Goal: Task Accomplishment & Management: Use online tool/utility

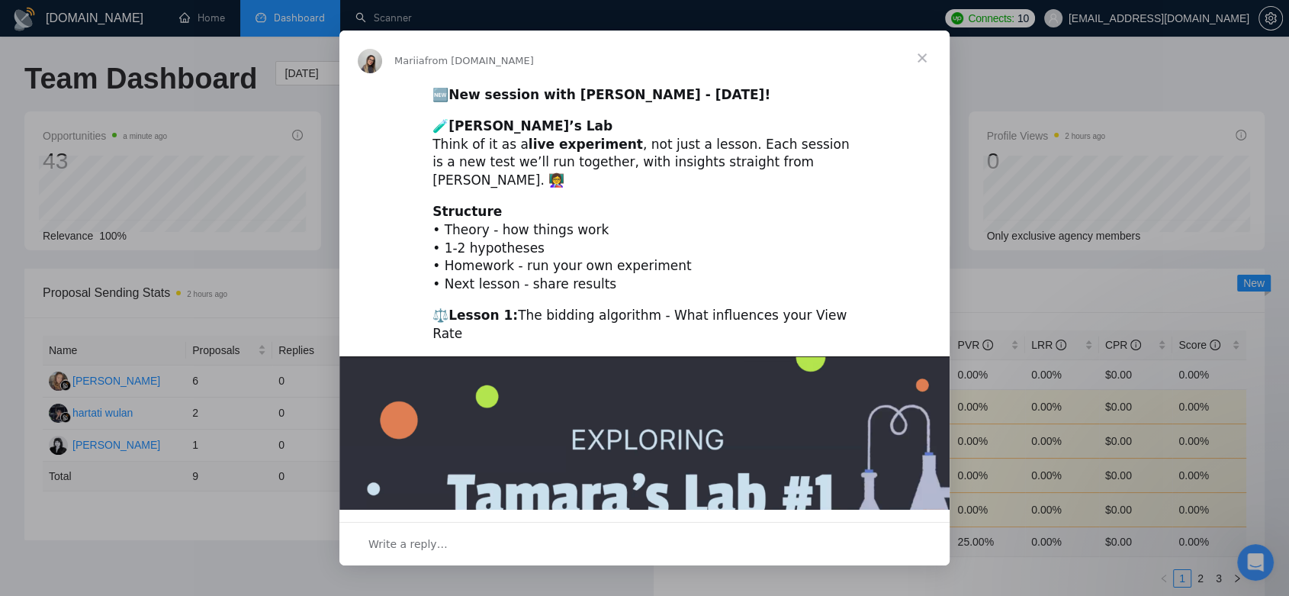
click at [919, 57] on span "Close" at bounding box center [922, 58] width 55 height 55
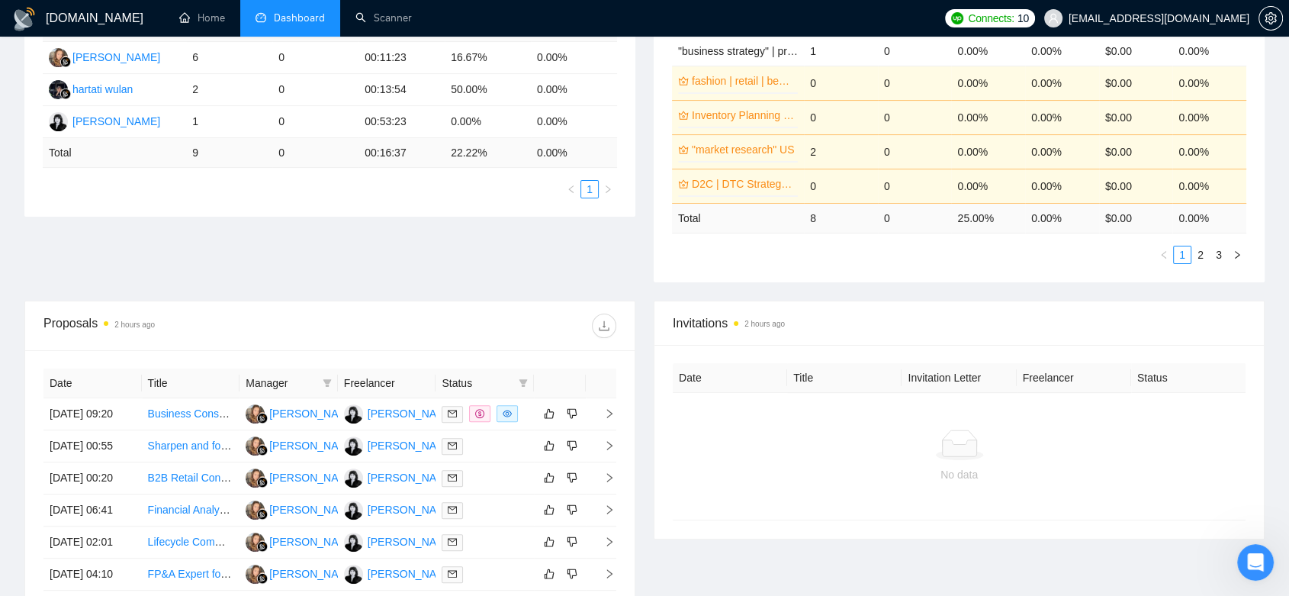
scroll to position [330, 0]
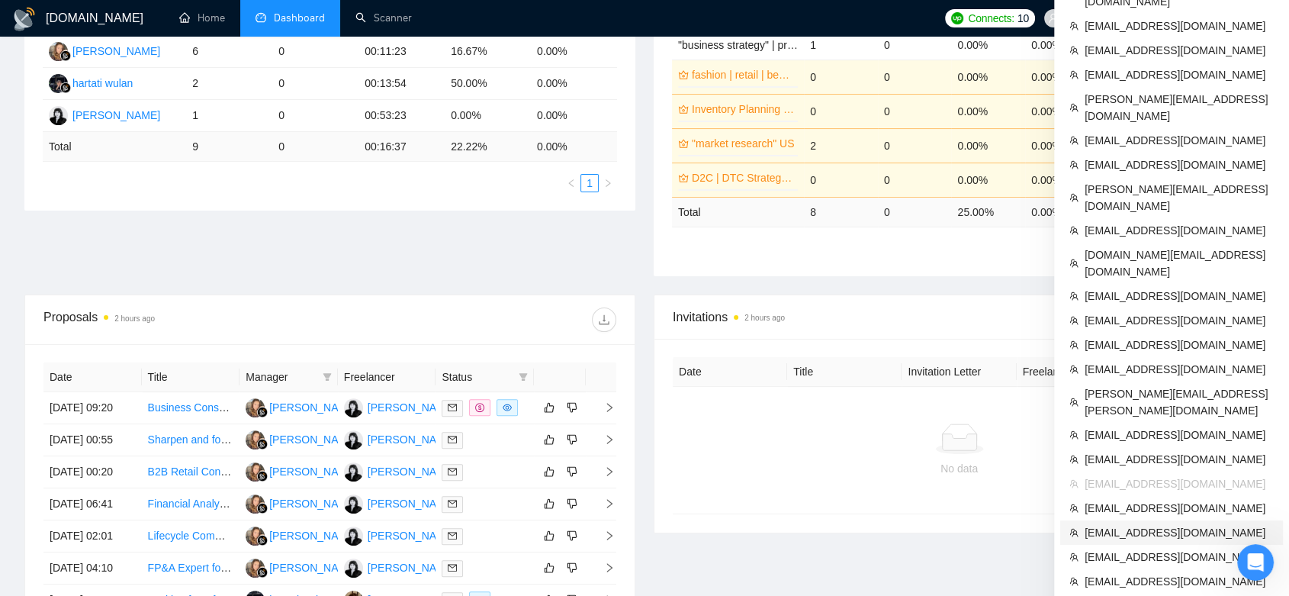
click at [1176, 524] on span "[EMAIL_ADDRESS][DOMAIN_NAME]" at bounding box center [1179, 532] width 189 height 17
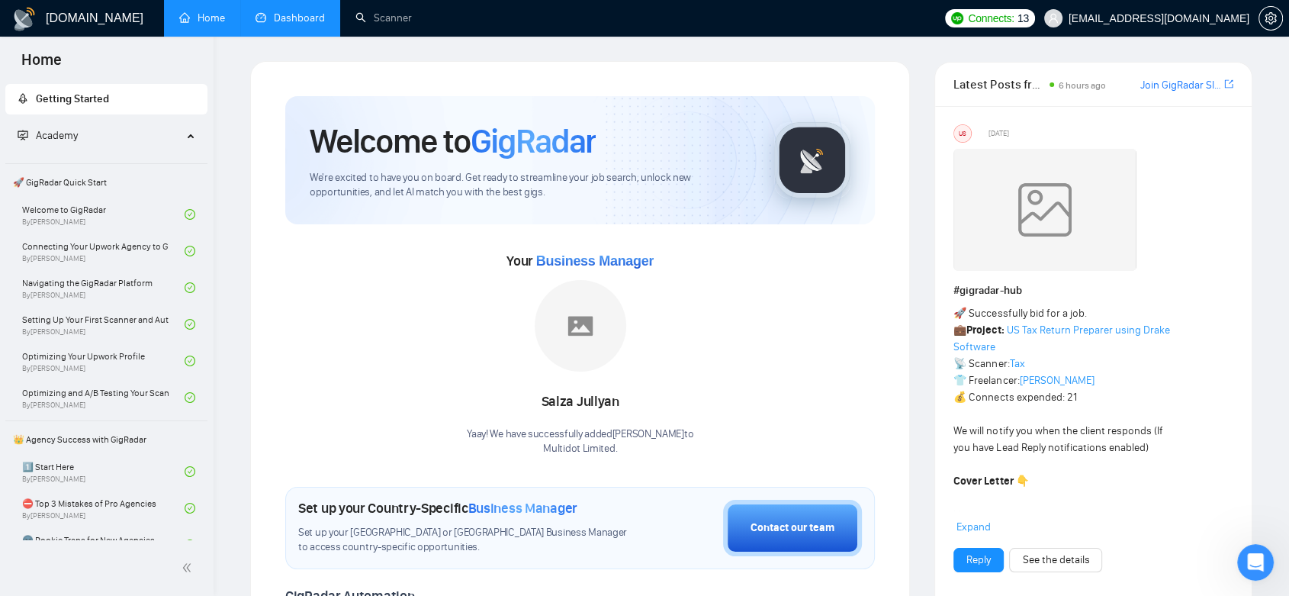
click at [295, 11] on link "Dashboard" at bounding box center [290, 17] width 69 height 13
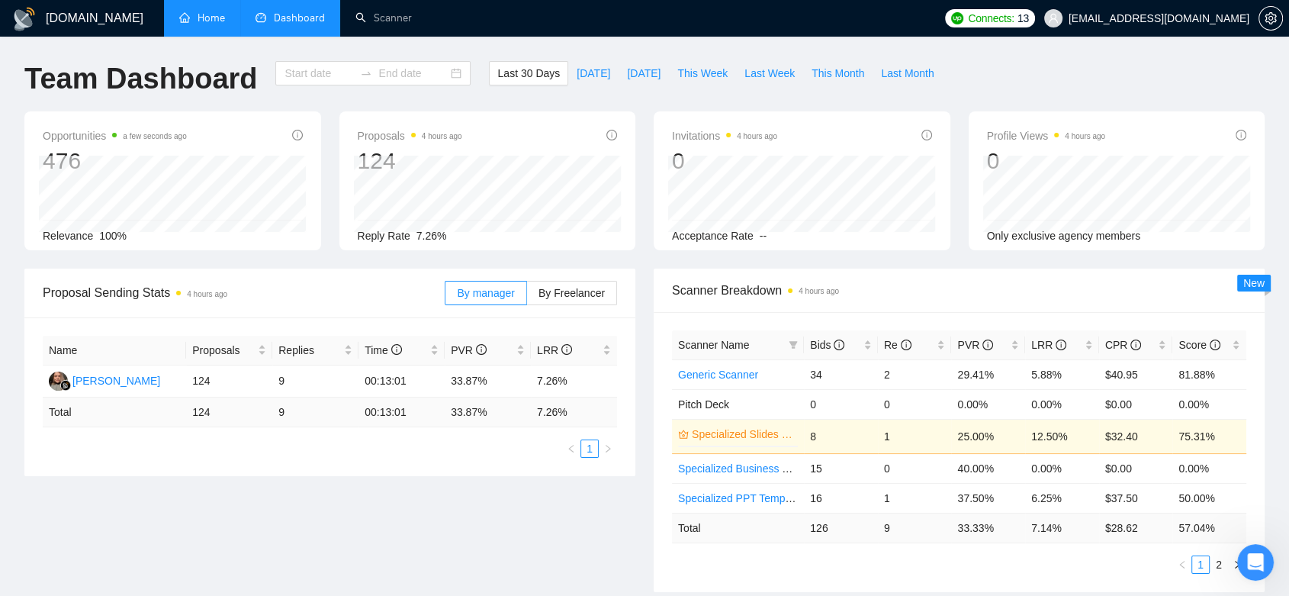
type input "[DATE]"
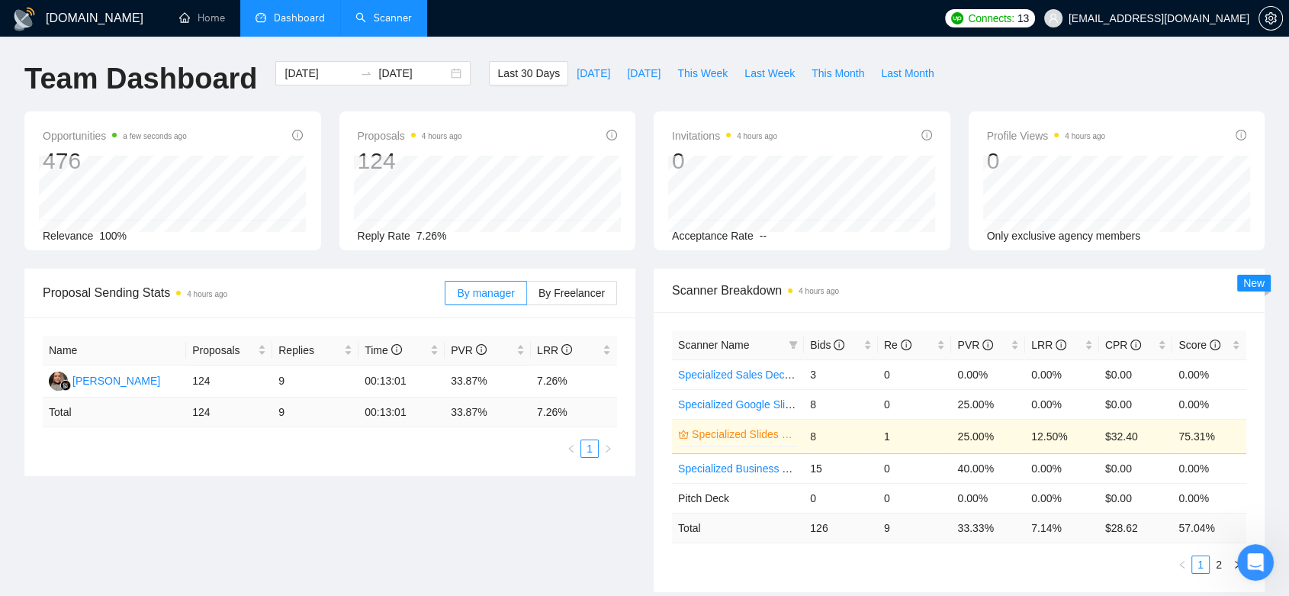
click at [391, 24] on link "Scanner" at bounding box center [384, 17] width 56 height 13
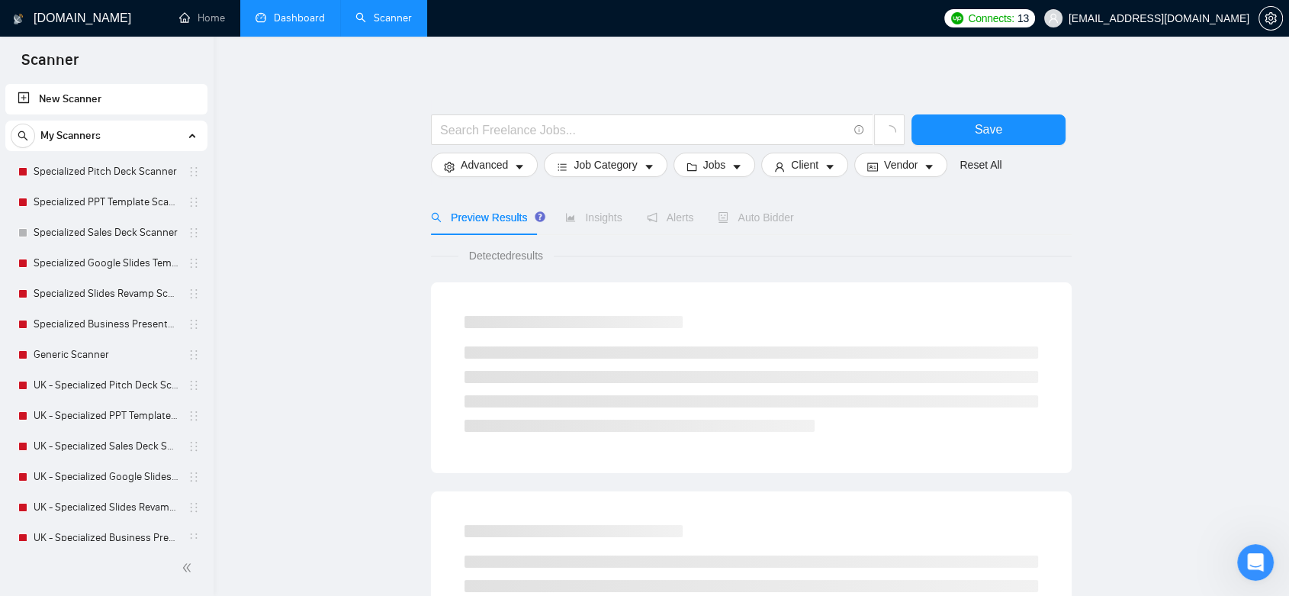
click at [301, 22] on link "Dashboard" at bounding box center [290, 17] width 69 height 13
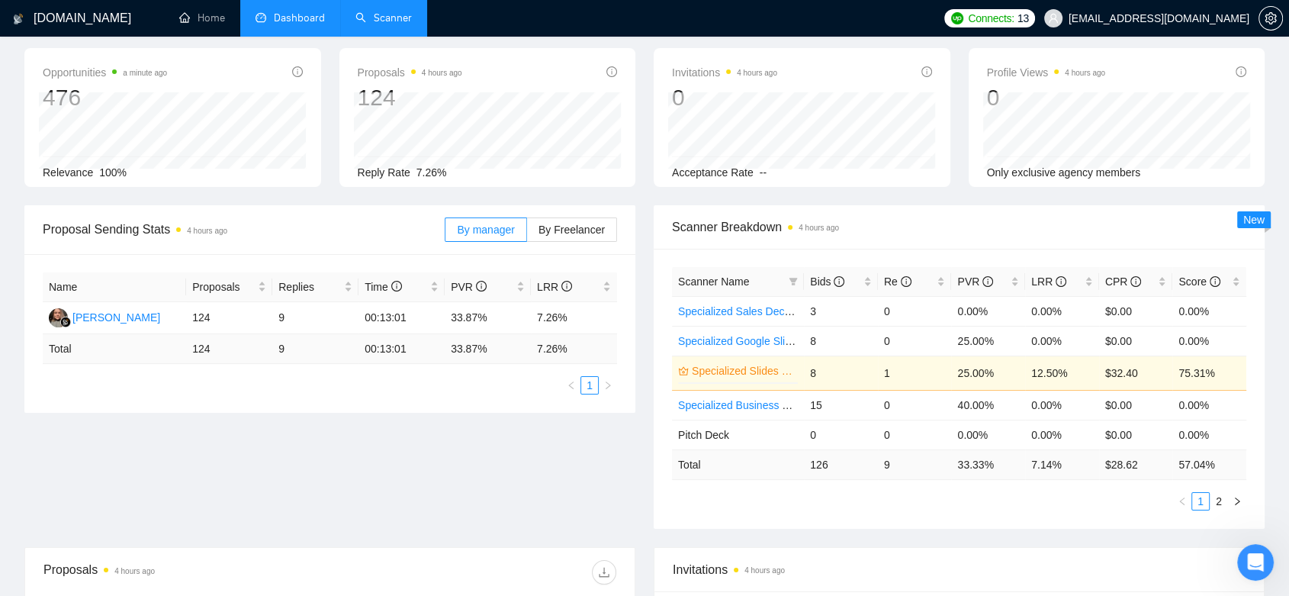
scroll to position [55, 0]
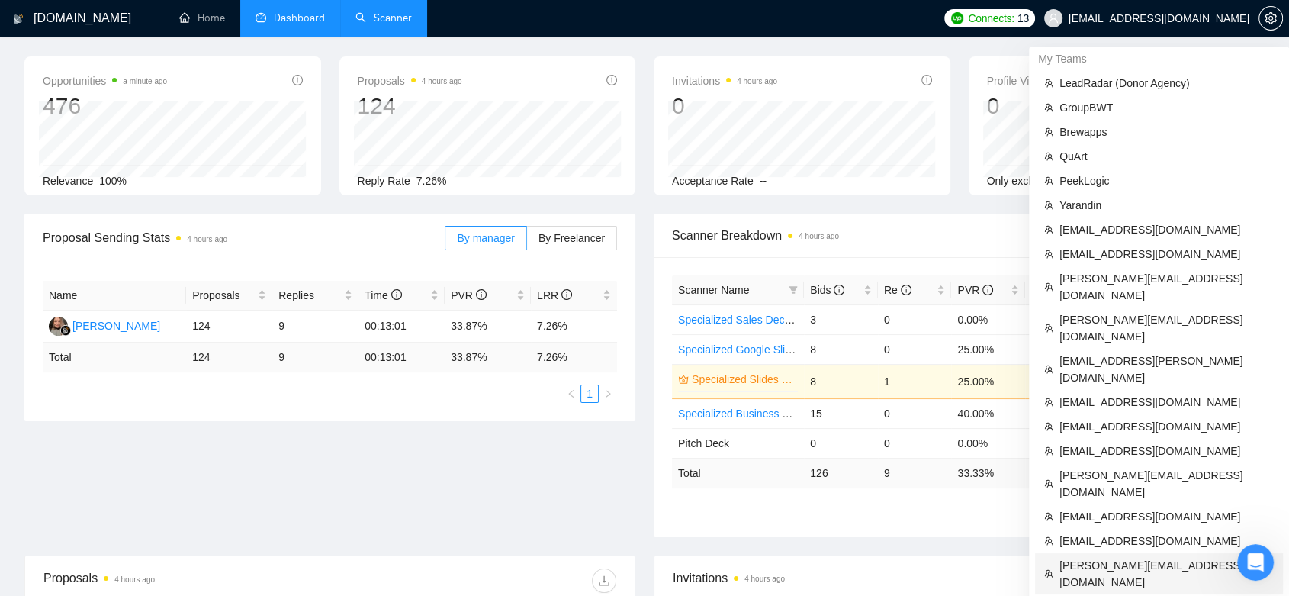
click at [1154, 557] on span "[PERSON_NAME][EMAIL_ADDRESS][DOMAIN_NAME]" at bounding box center [1167, 574] width 214 height 34
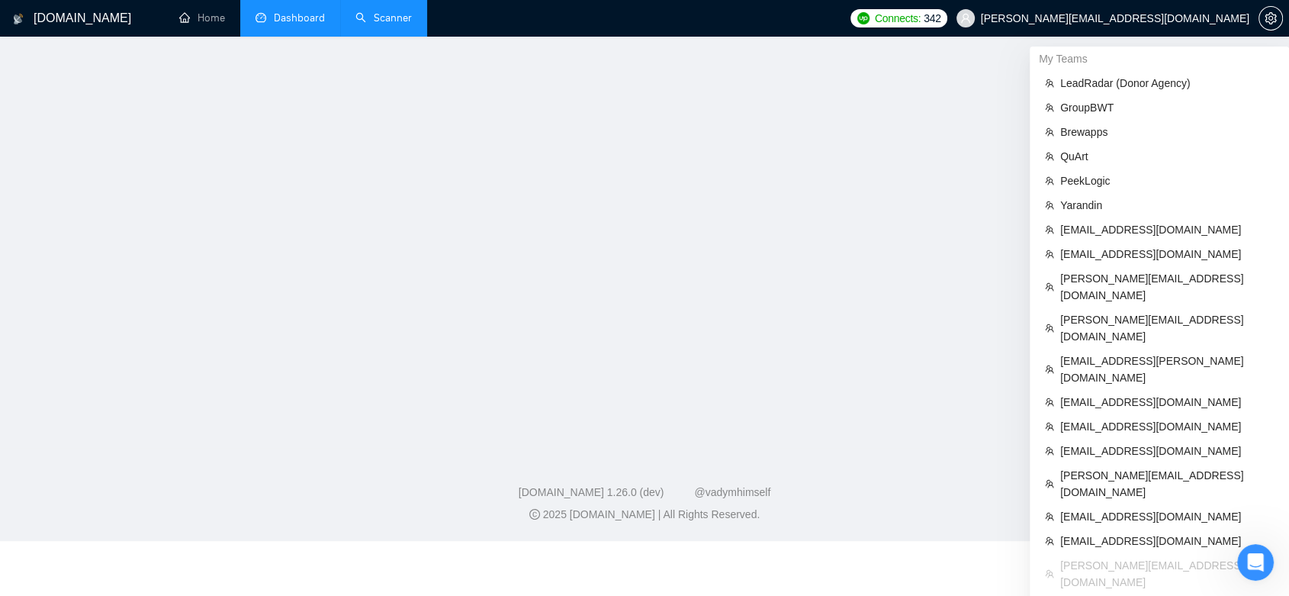
scroll to position [269, 0]
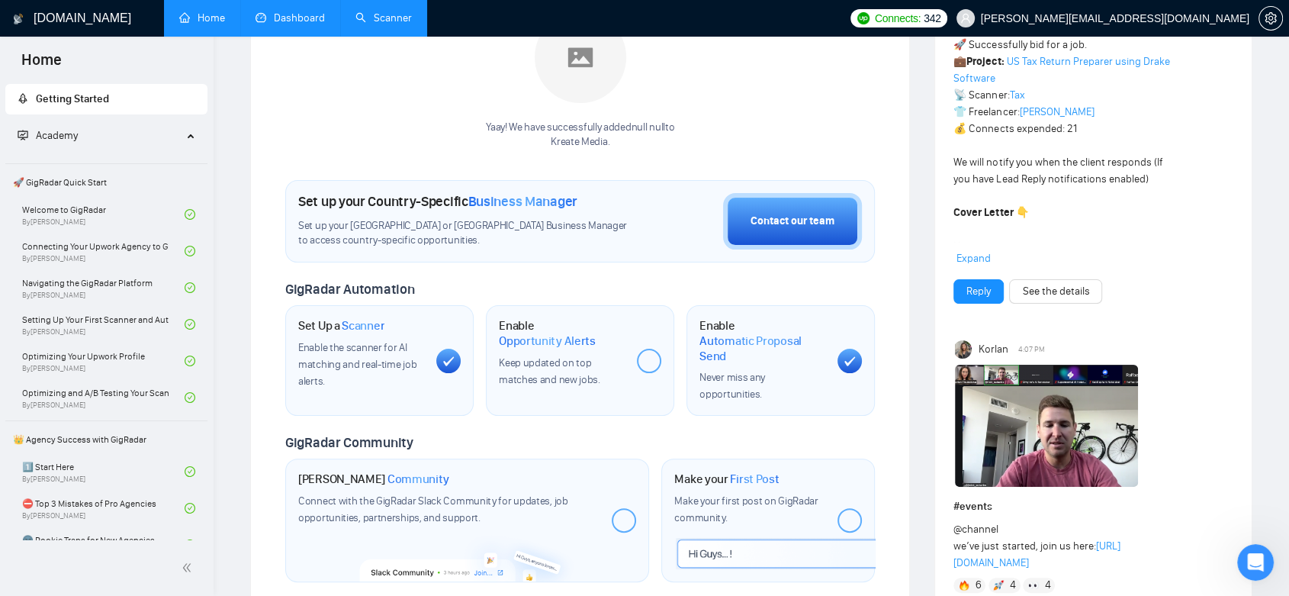
click at [310, 17] on link "Dashboard" at bounding box center [290, 17] width 69 height 13
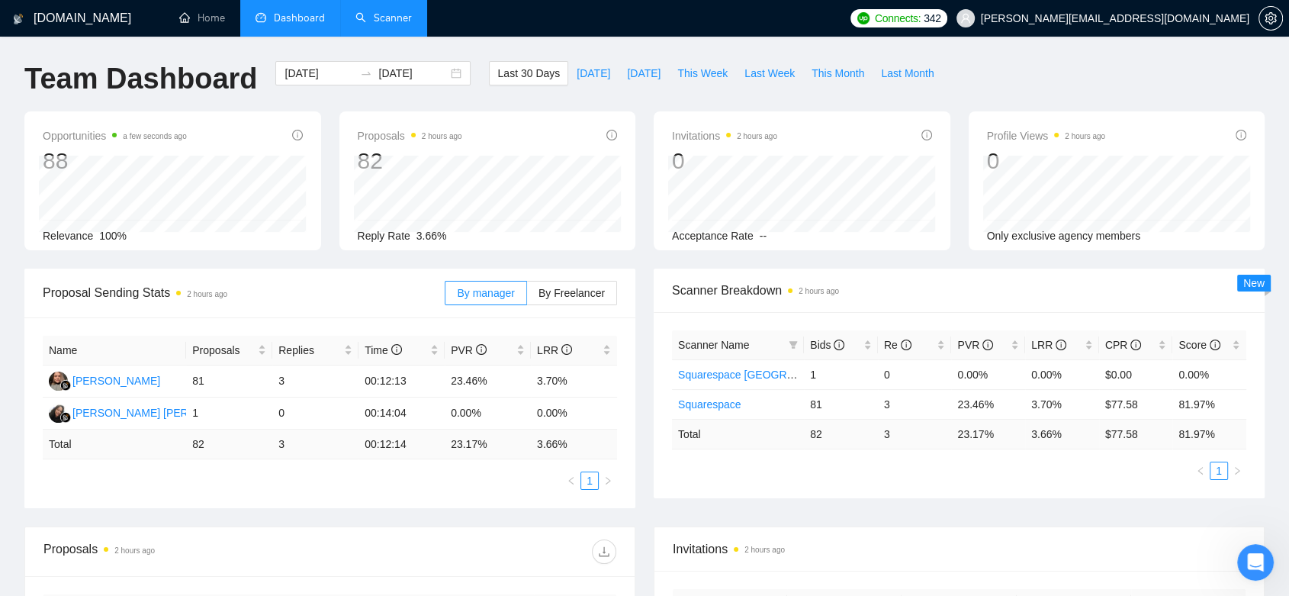
click at [382, 24] on link "Scanner" at bounding box center [384, 17] width 56 height 13
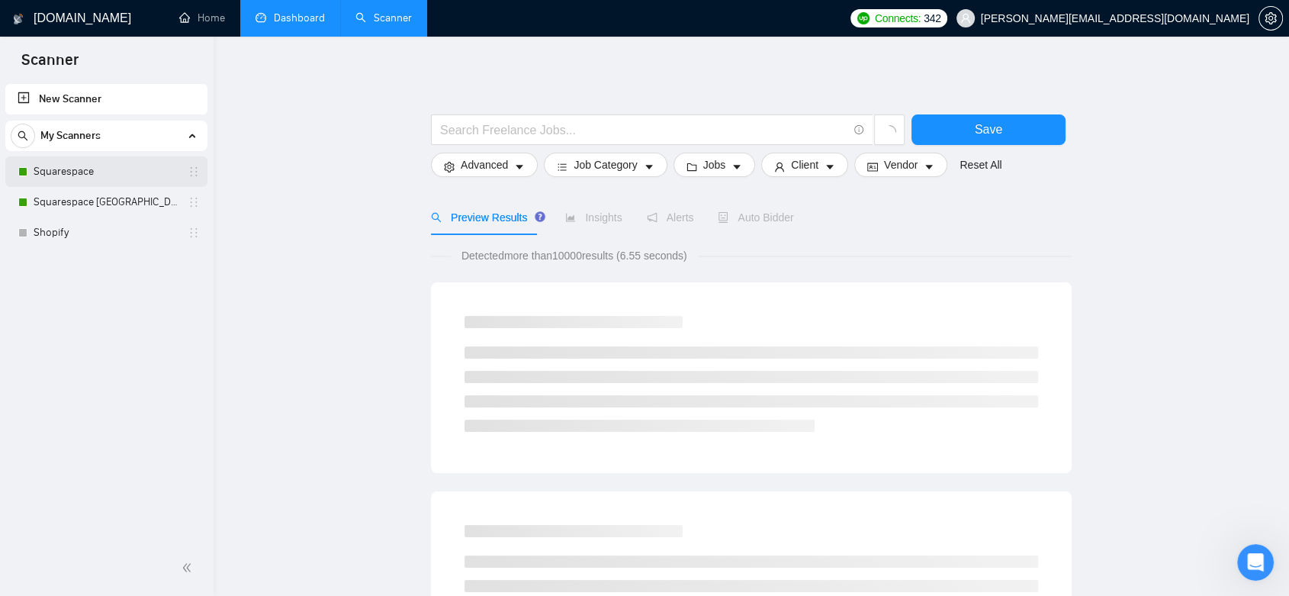
click at [121, 170] on link "Squarespace" at bounding box center [106, 171] width 145 height 31
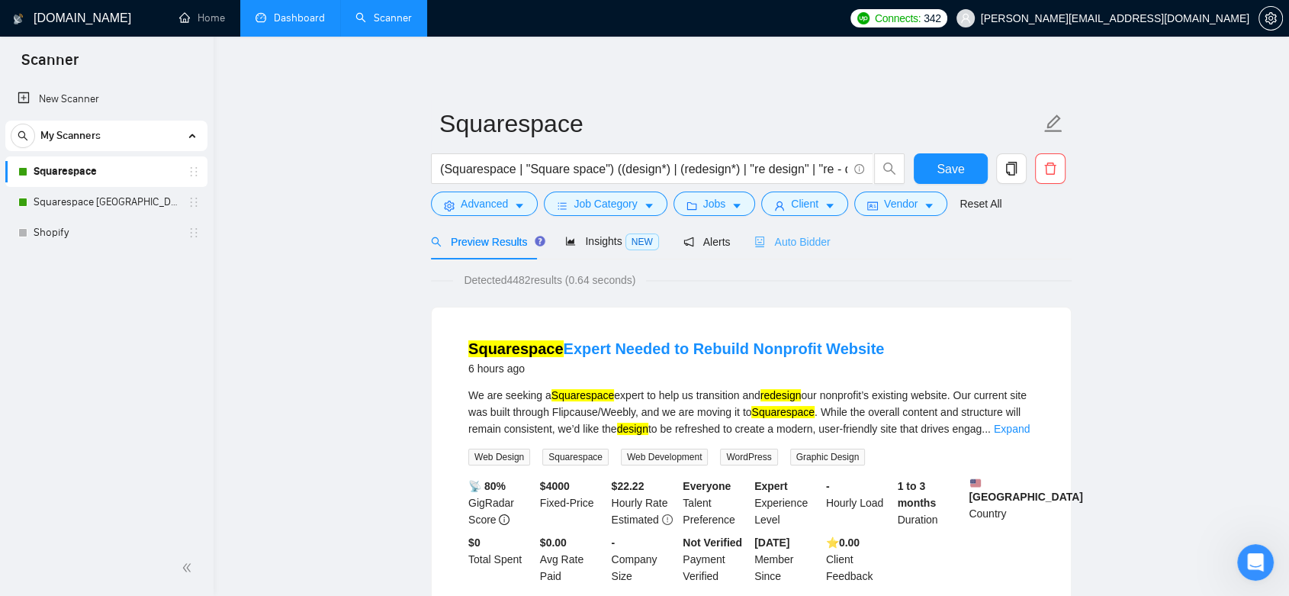
click at [800, 249] on div "Auto Bidder" at bounding box center [793, 242] width 76 height 36
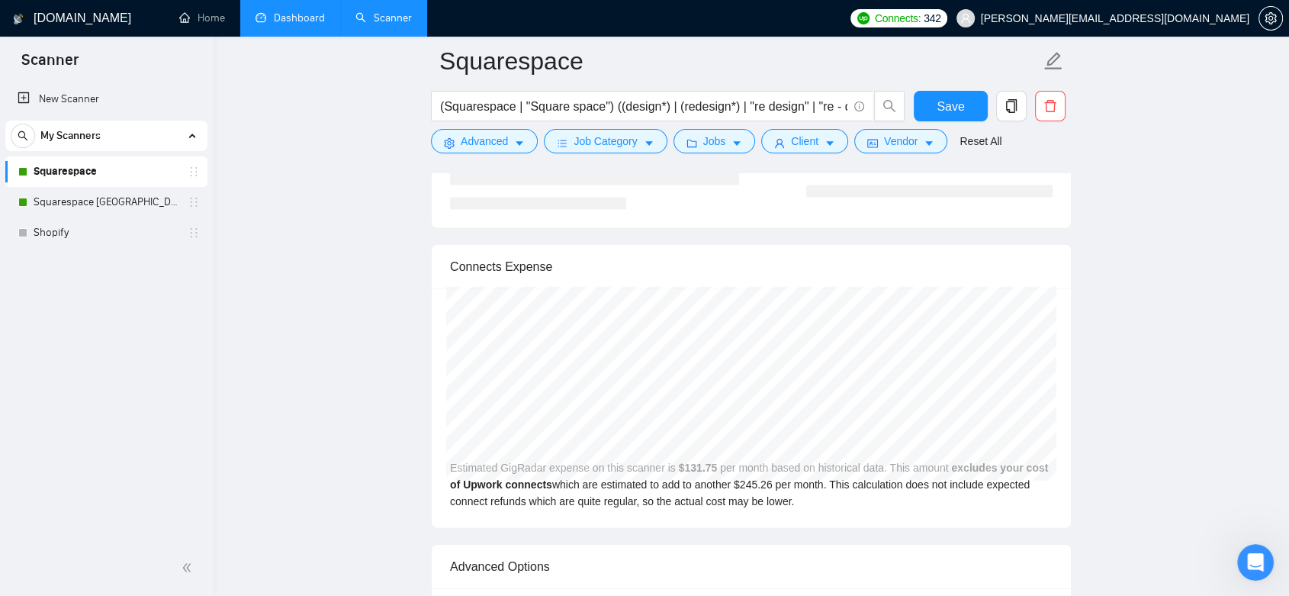
scroll to position [4446, 0]
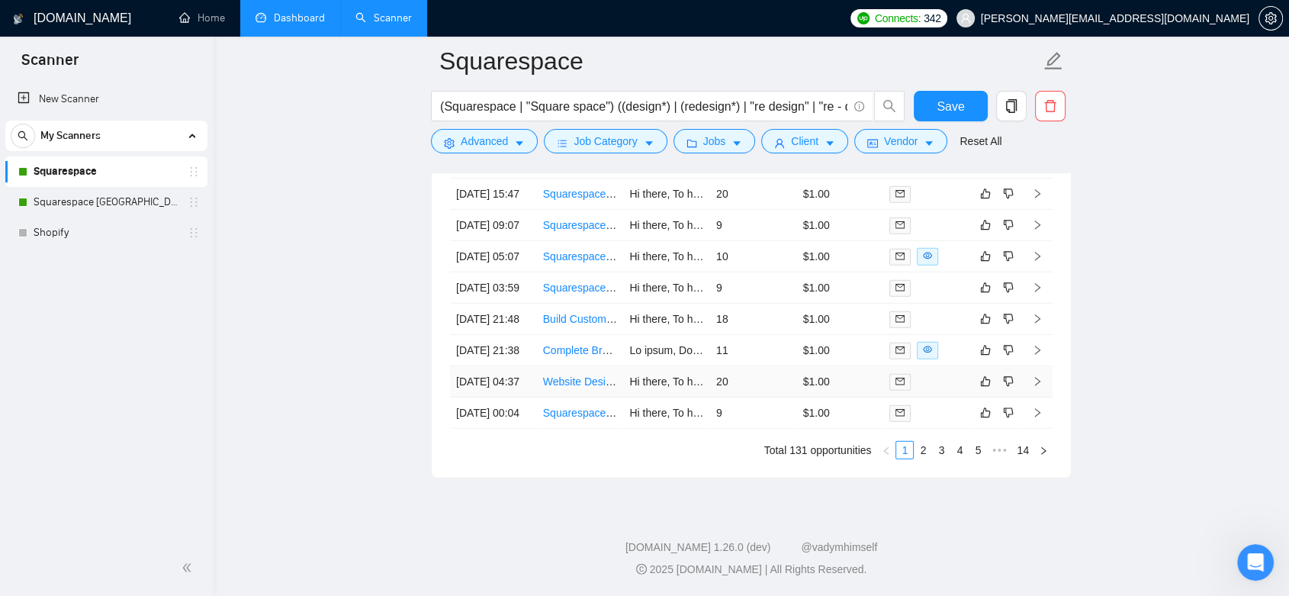
click at [767, 366] on td "20" at bounding box center [753, 381] width 87 height 31
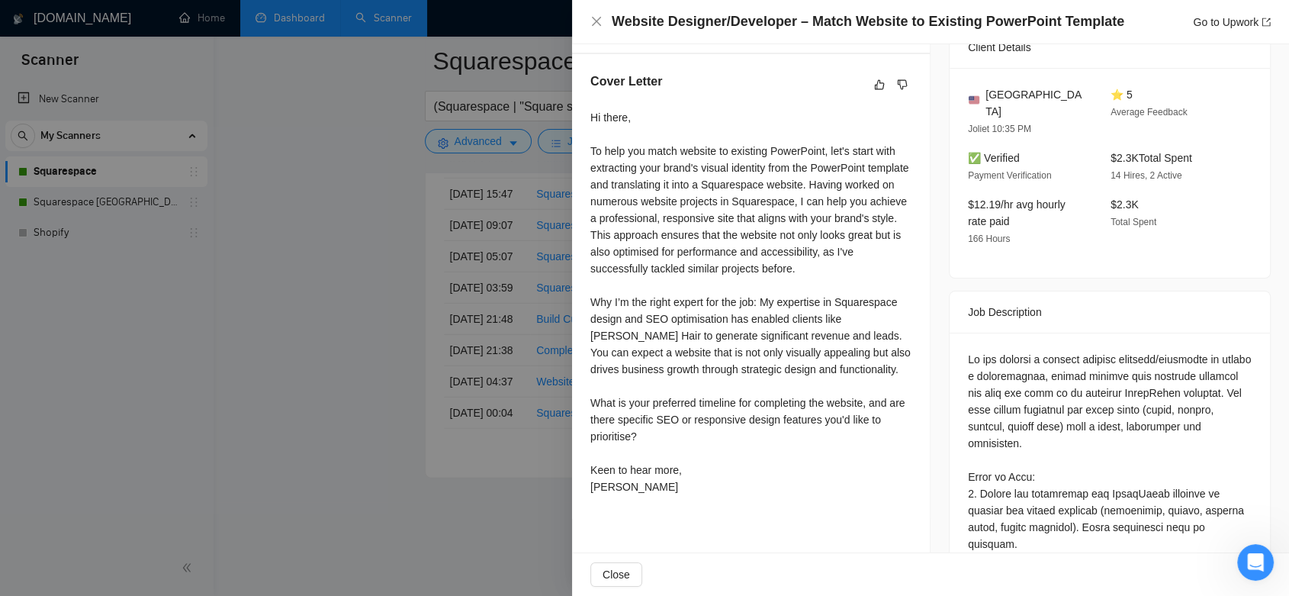
scroll to position [375, 0]
click at [402, 122] on div at bounding box center [644, 298] width 1289 height 596
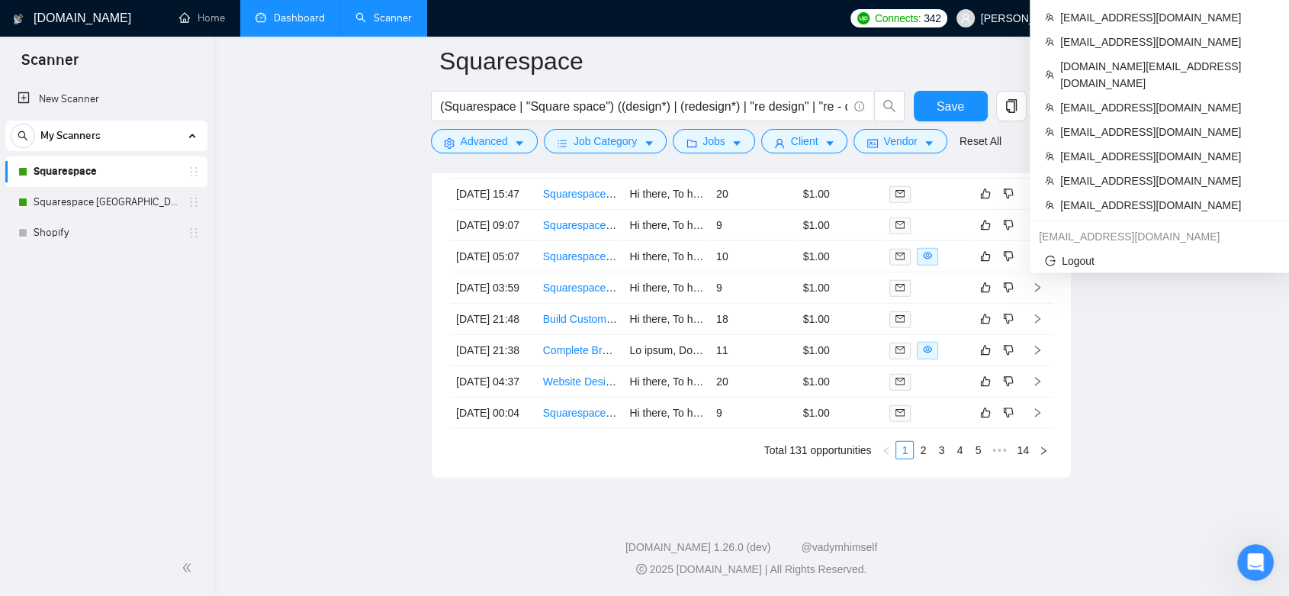
click at [1233, 18] on span "[PERSON_NAME][EMAIL_ADDRESS][DOMAIN_NAME]" at bounding box center [1115, 18] width 269 height 0
click at [1209, 18] on span "[PERSON_NAME][EMAIL_ADDRESS][DOMAIN_NAME]" at bounding box center [1115, 18] width 269 height 0
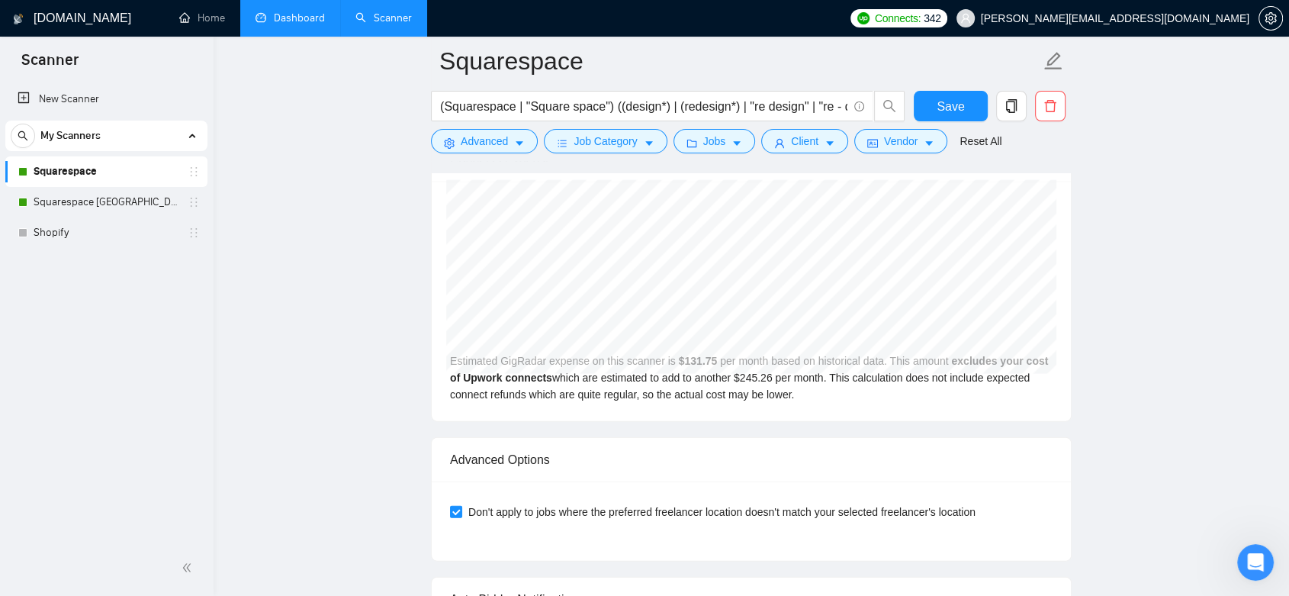
scroll to position [3365, 0]
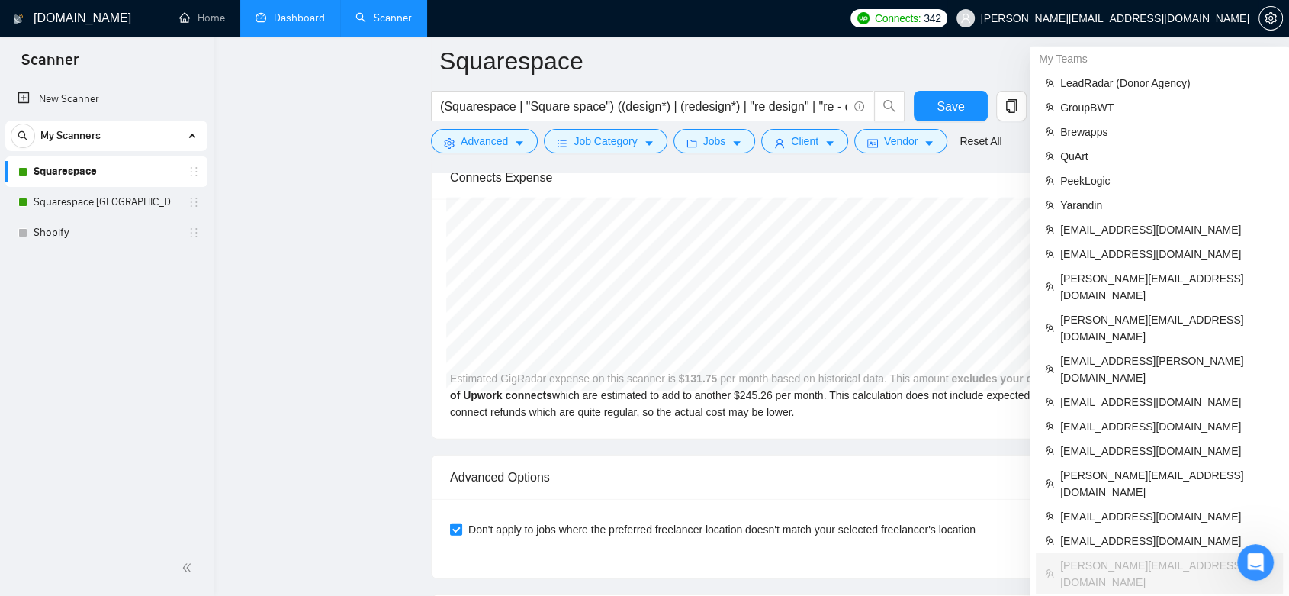
click at [1183, 18] on span "[PERSON_NAME][EMAIL_ADDRESS][DOMAIN_NAME]" at bounding box center [1115, 18] width 269 height 0
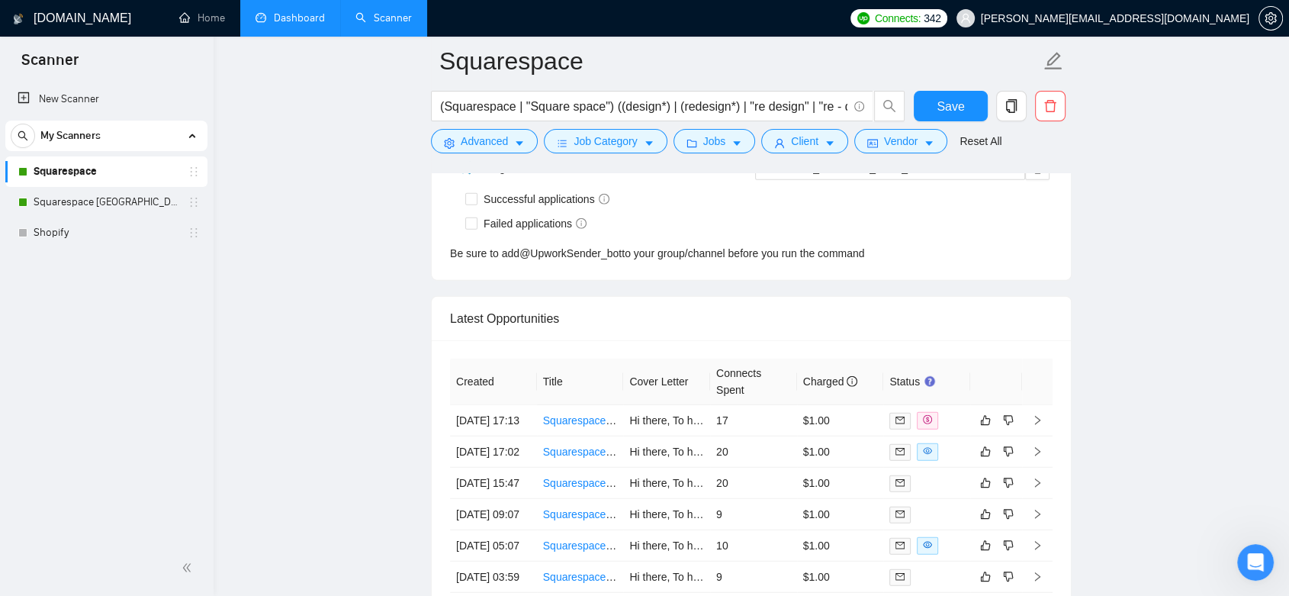
scroll to position [4070, 0]
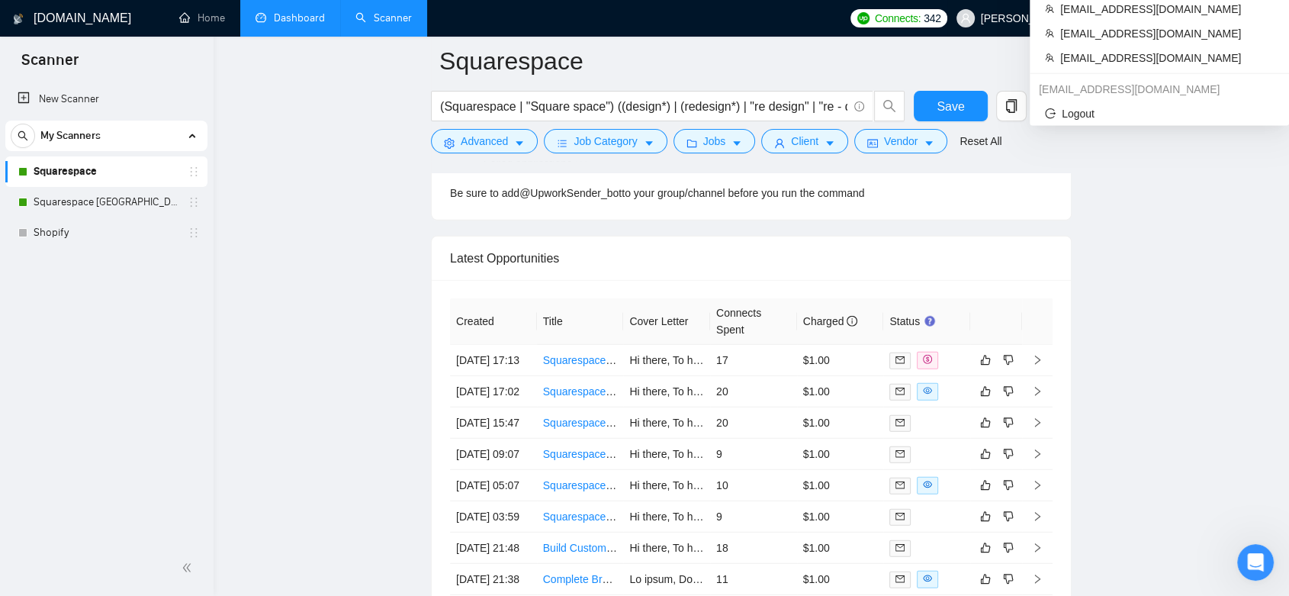
click at [1206, 3] on span "[PERSON_NAME][EMAIL_ADDRESS][DOMAIN_NAME]" at bounding box center [1103, 18] width 311 height 49
click at [1208, 18] on span "[PERSON_NAME][EMAIL_ADDRESS][DOMAIN_NAME]" at bounding box center [1115, 18] width 269 height 0
click at [1207, 18] on span "[PERSON_NAME][EMAIL_ADDRESS][DOMAIN_NAME]" at bounding box center [1115, 18] width 269 height 0
click at [1219, 18] on span "[PERSON_NAME][EMAIL_ADDRESS][DOMAIN_NAME]" at bounding box center [1115, 18] width 269 height 0
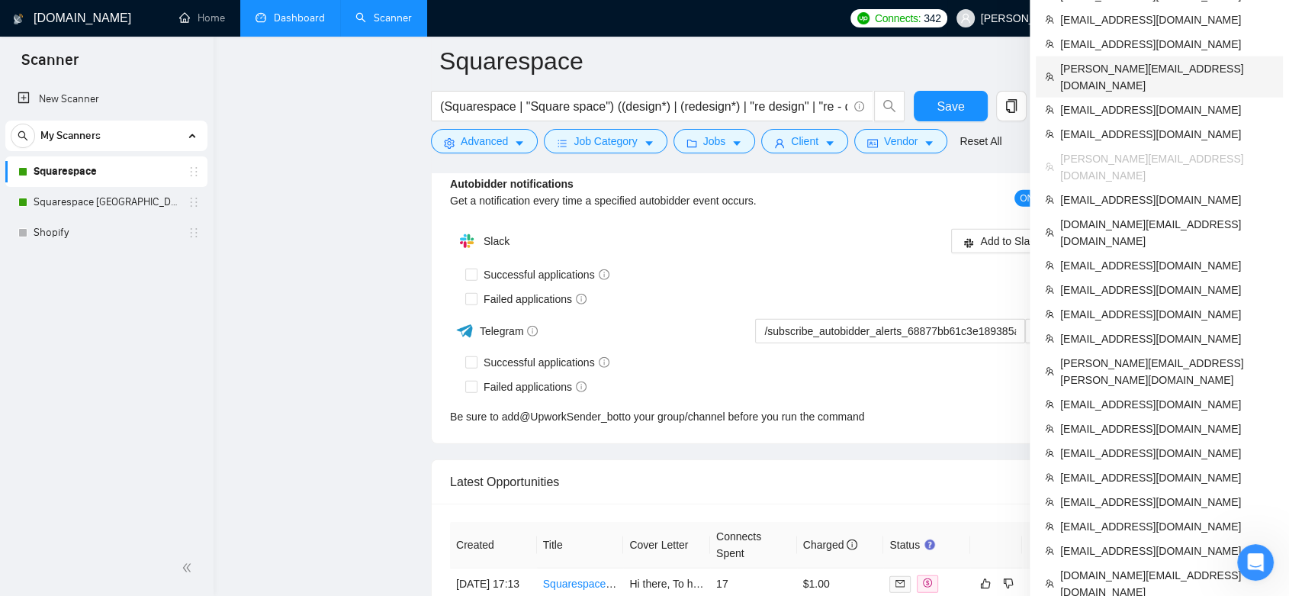
scroll to position [3880, 0]
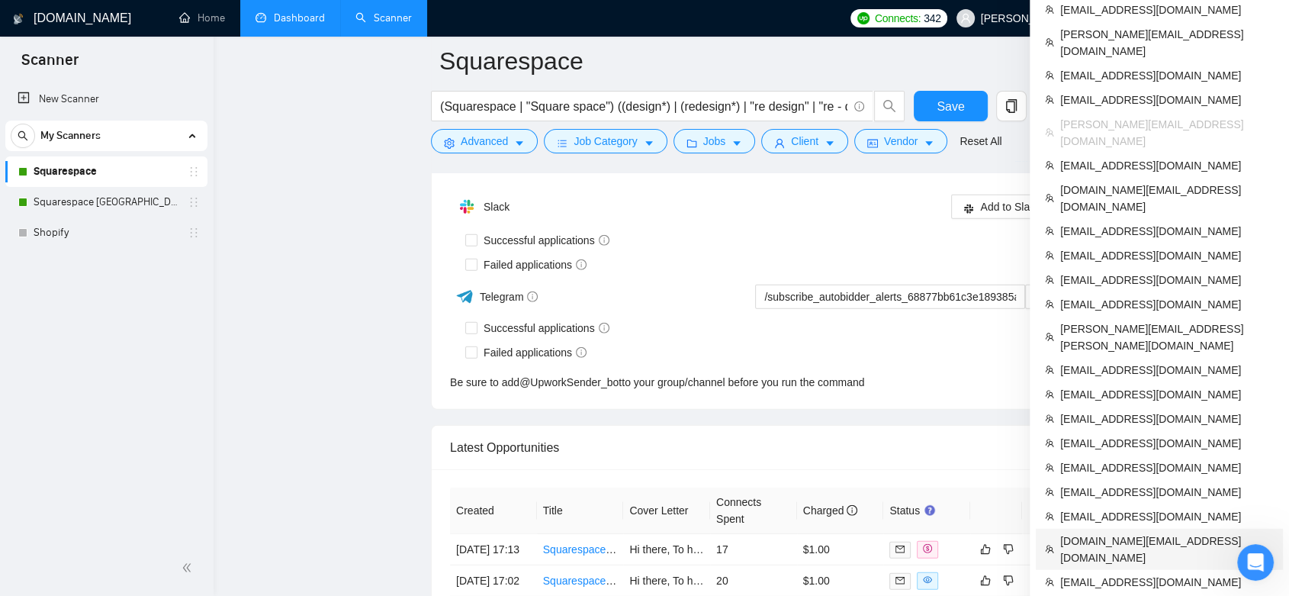
click at [1093, 533] on span "[DOMAIN_NAME][EMAIL_ADDRESS][DOMAIN_NAME]" at bounding box center [1168, 550] width 214 height 34
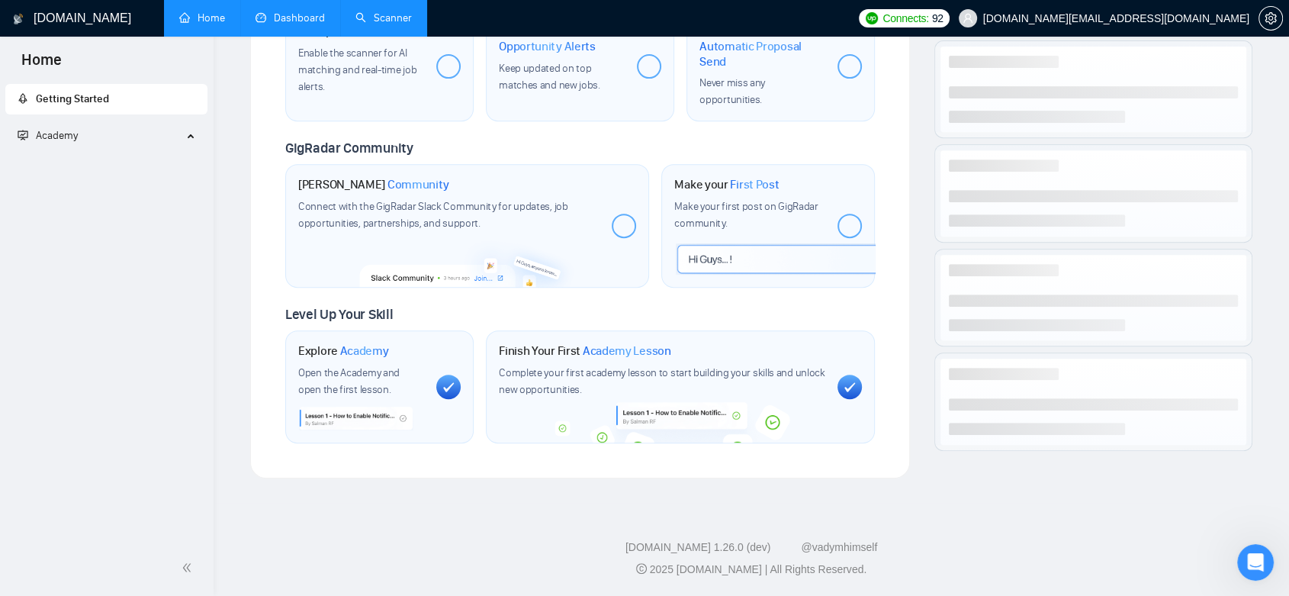
scroll to position [604, 0]
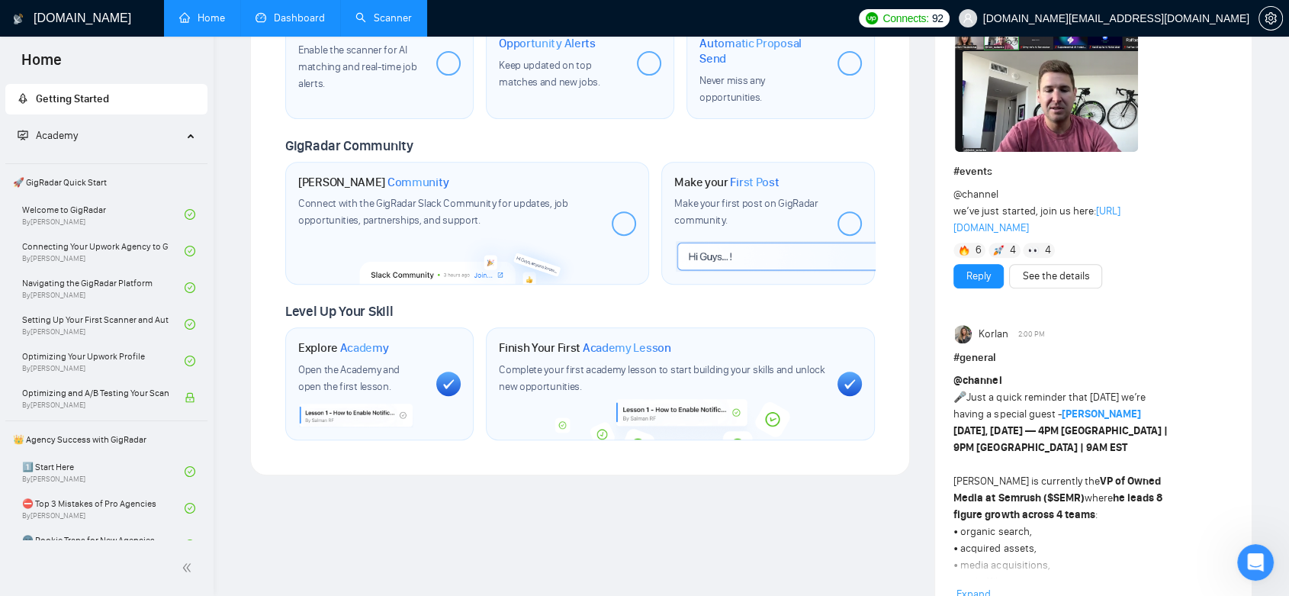
click at [401, 21] on link "Scanner" at bounding box center [384, 17] width 56 height 13
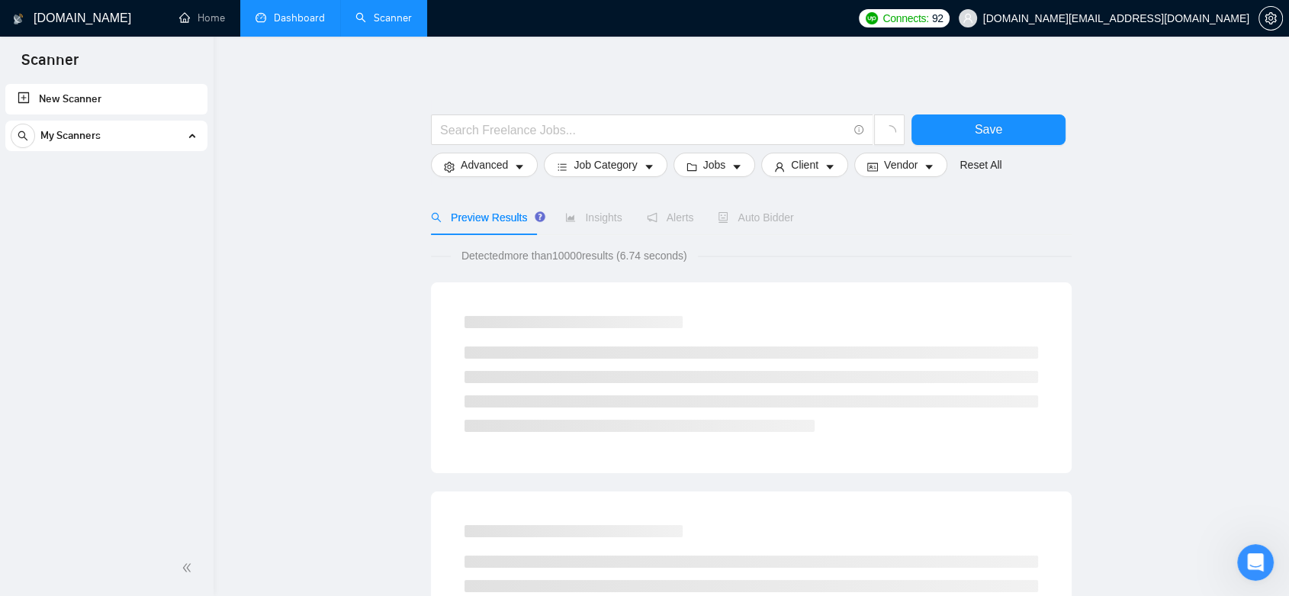
click at [298, 11] on link "Dashboard" at bounding box center [290, 17] width 69 height 13
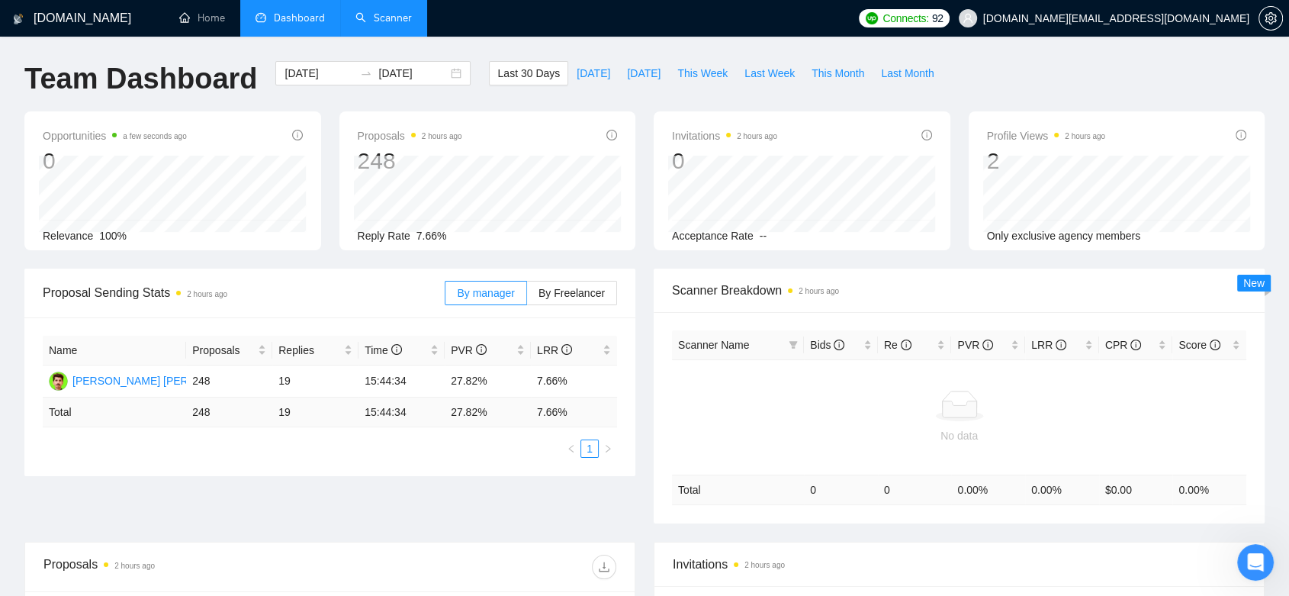
click at [385, 18] on link "Scanner" at bounding box center [384, 17] width 56 height 13
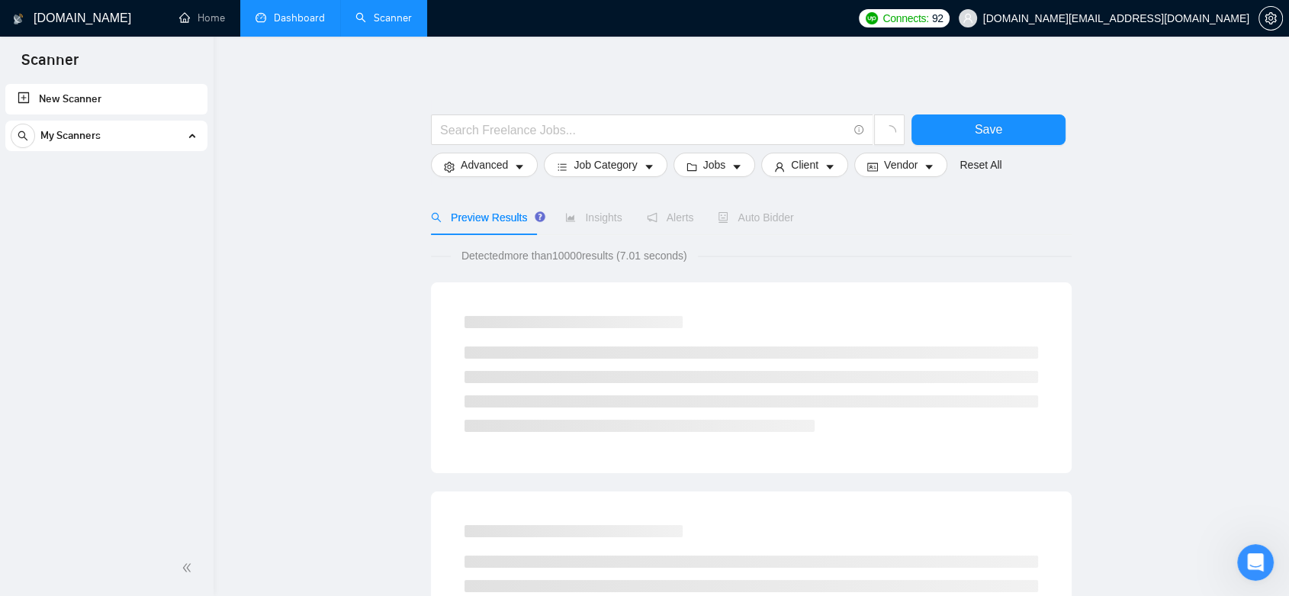
click at [262, 11] on link "Dashboard" at bounding box center [290, 17] width 69 height 13
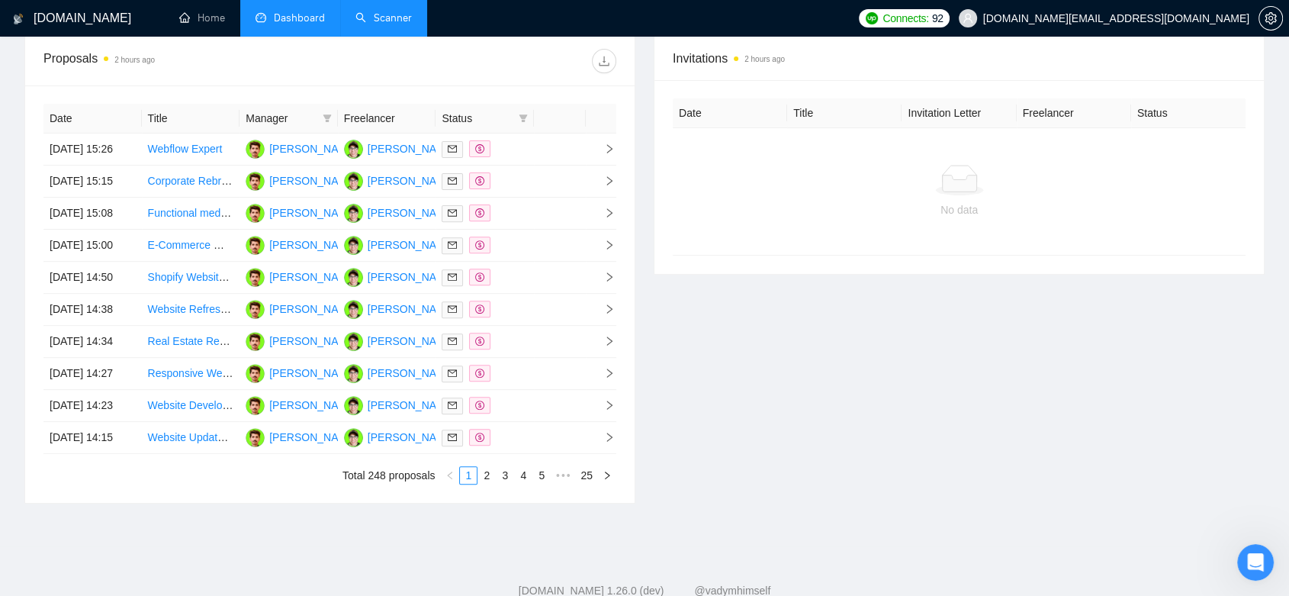
scroll to position [525, 0]
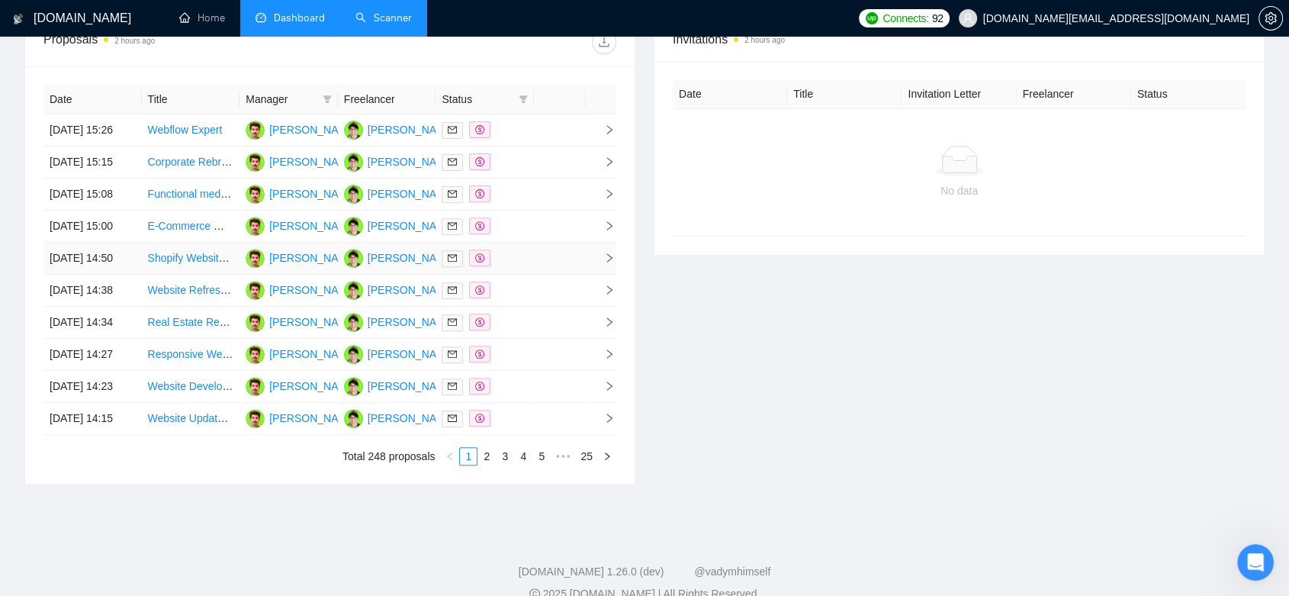
click at [510, 275] on td at bounding box center [485, 259] width 98 height 32
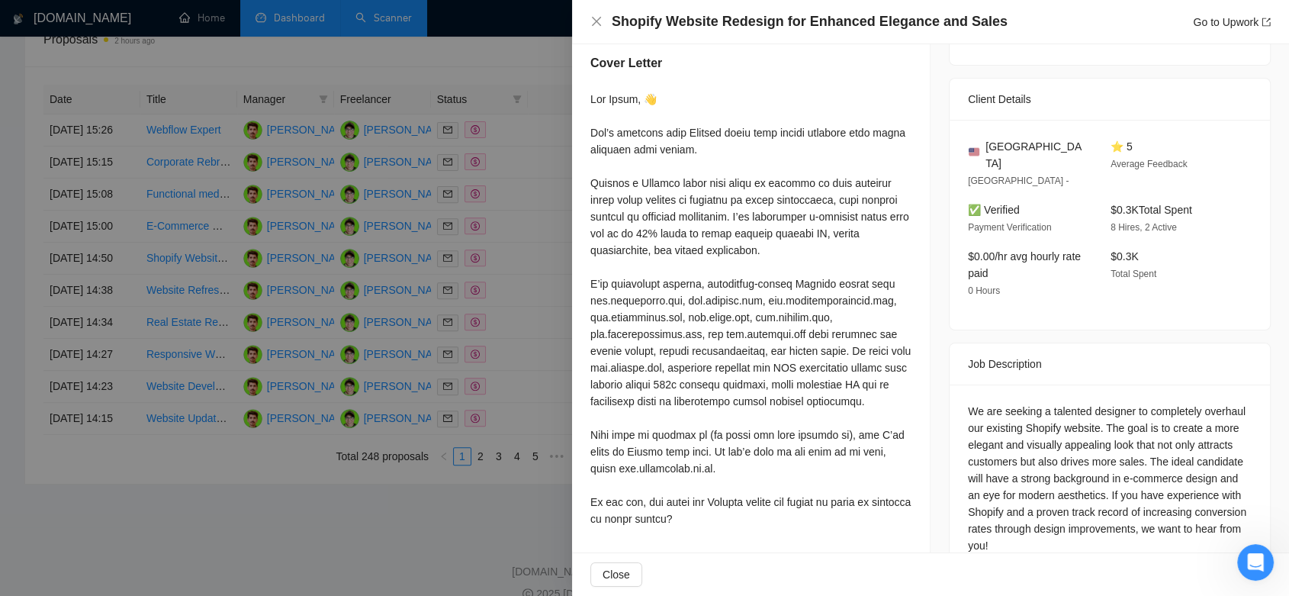
scroll to position [343, 0]
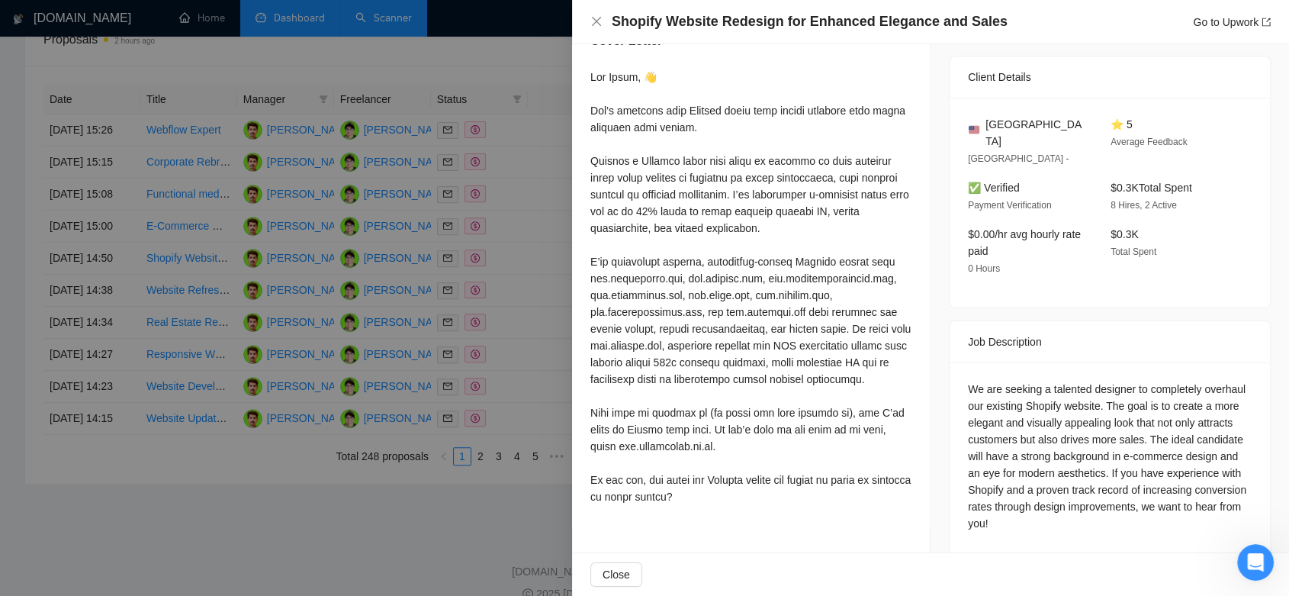
click at [521, 366] on div at bounding box center [644, 298] width 1289 height 596
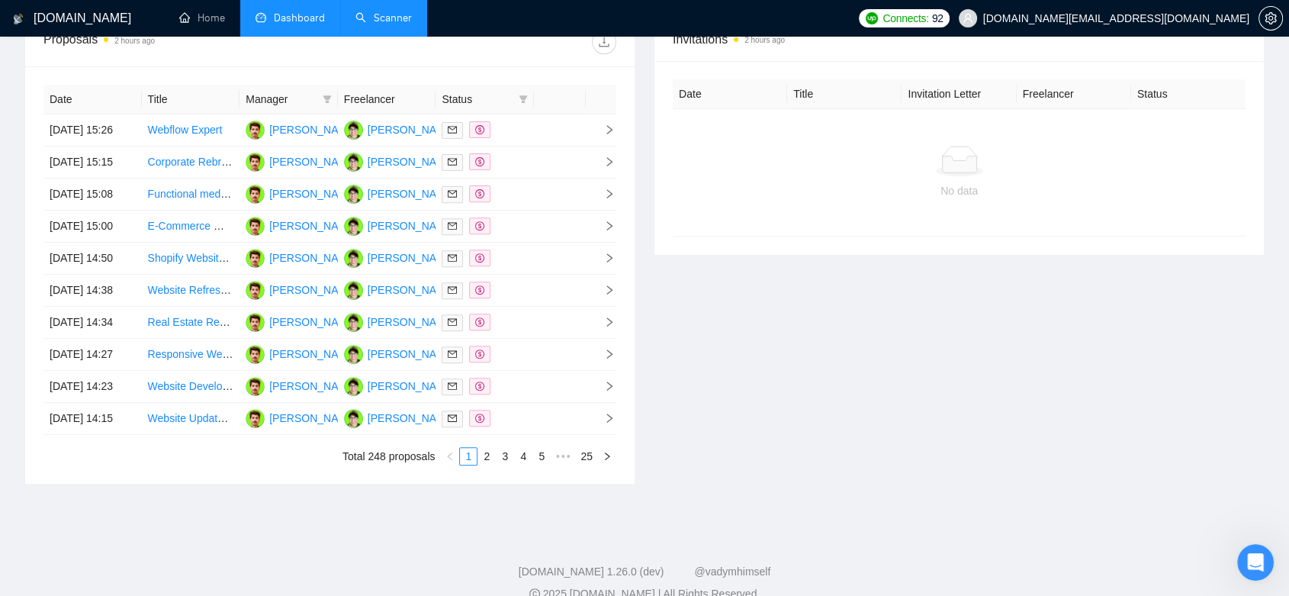
scroll to position [692, 0]
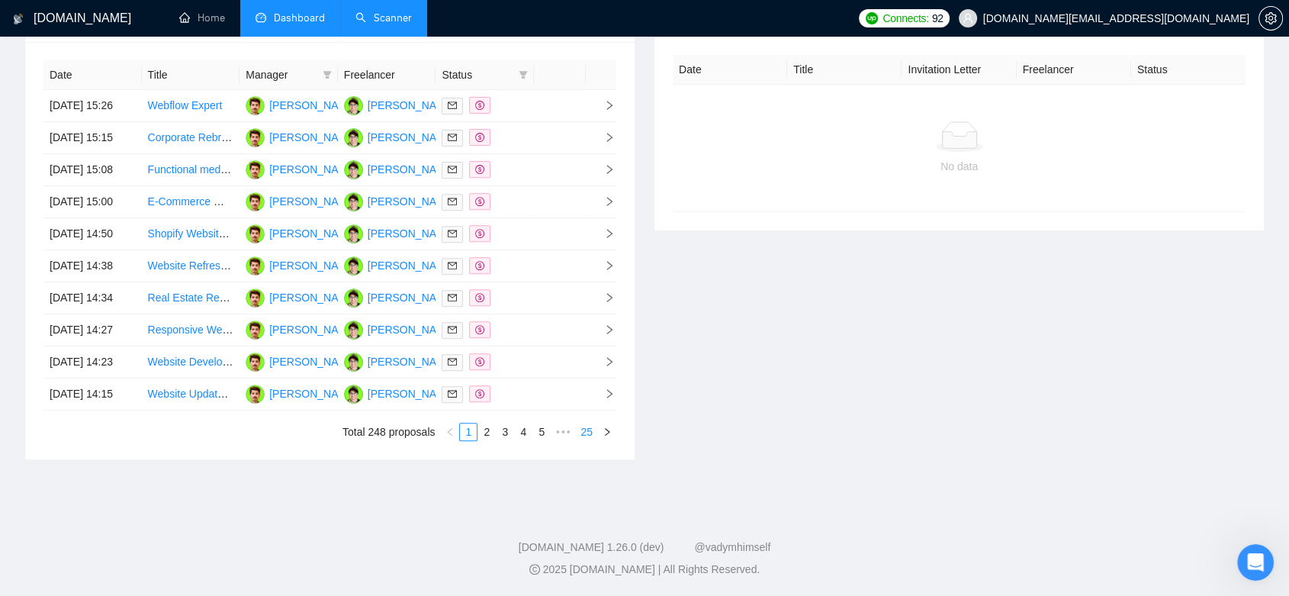
click at [588, 432] on link "25" at bounding box center [586, 431] width 21 height 17
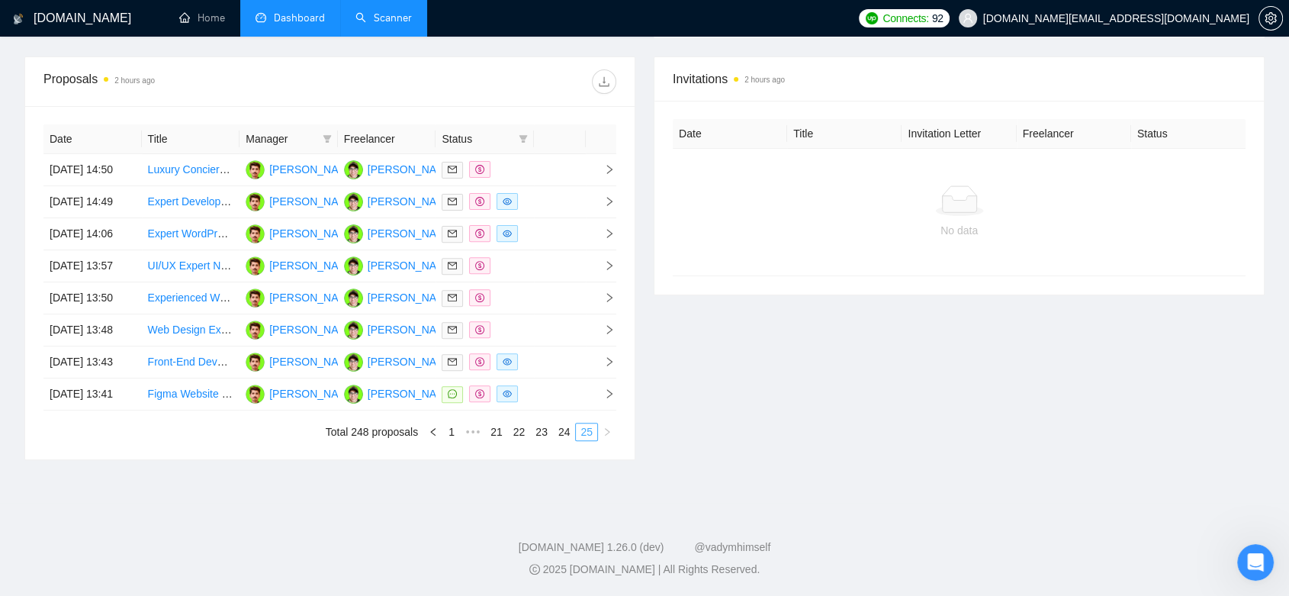
scroll to position [599, 0]
click at [494, 434] on link "21" at bounding box center [496, 431] width 21 height 17
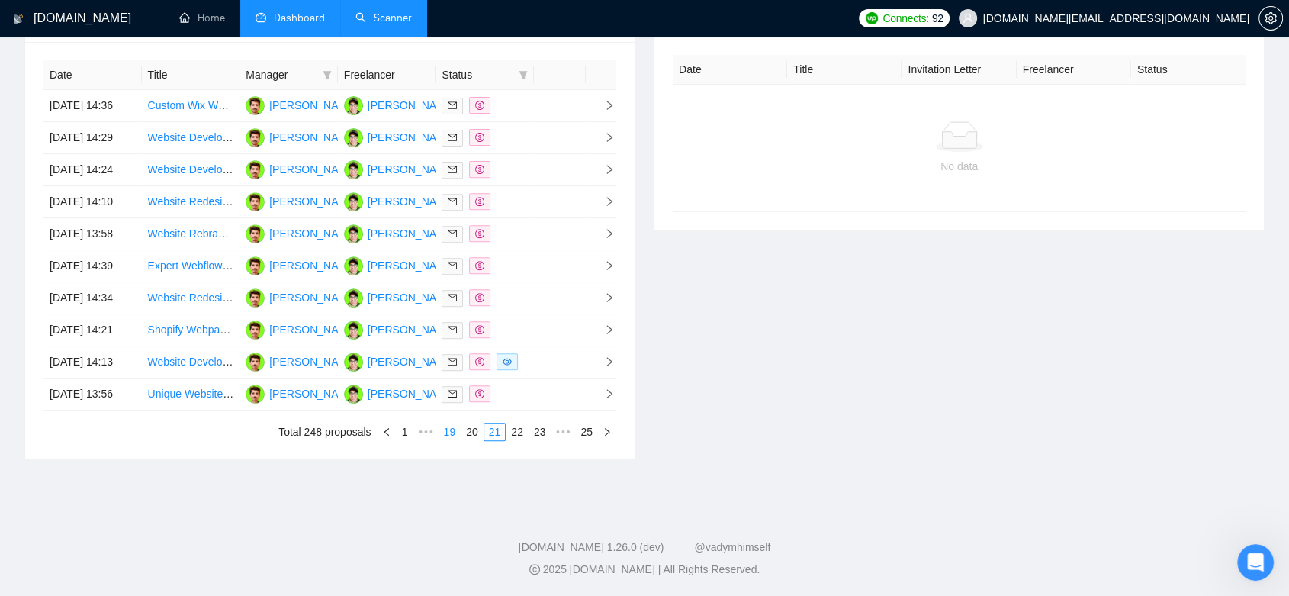
click at [445, 440] on link "19" at bounding box center [449, 431] width 21 height 17
click at [455, 440] on link "17" at bounding box center [449, 431] width 21 height 17
click at [455, 440] on link "15" at bounding box center [449, 431] width 21 height 17
click at [455, 440] on link "13" at bounding box center [449, 431] width 21 height 17
click at [451, 440] on link "11" at bounding box center [449, 431] width 21 height 17
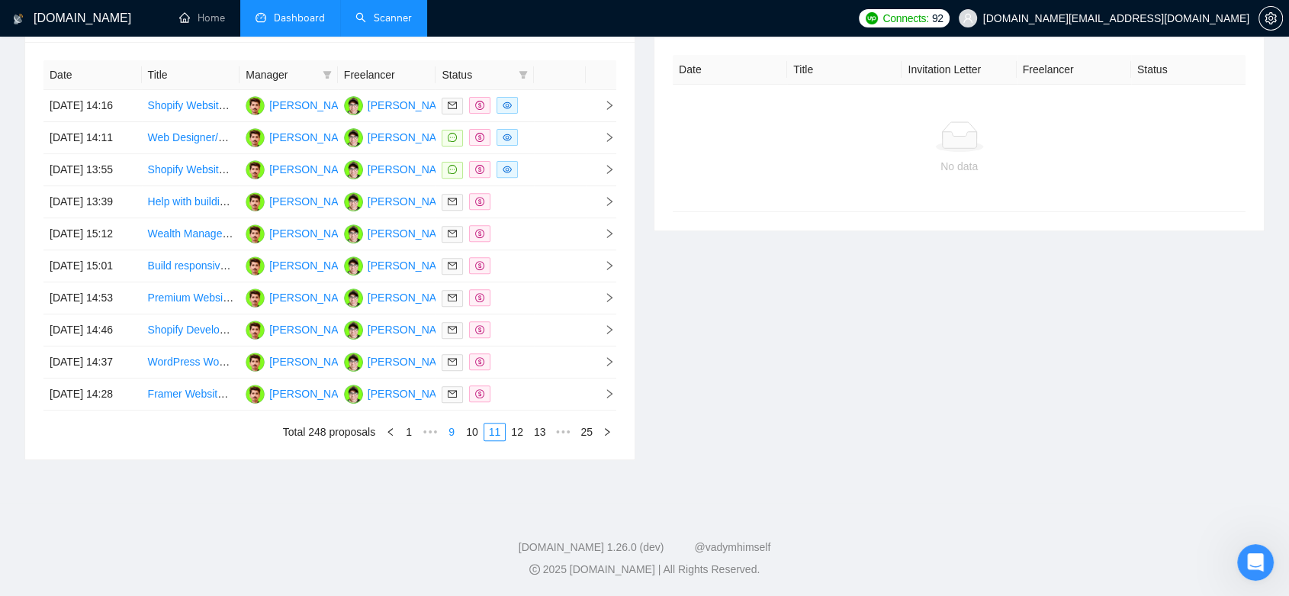
click at [451, 440] on link "9" at bounding box center [451, 431] width 17 height 17
click at [462, 440] on link "7" at bounding box center [460, 431] width 17 height 17
click at [462, 440] on link "5" at bounding box center [468, 431] width 17 height 17
click at [459, 441] on span "•••" at bounding box center [447, 432] width 24 height 18
click at [481, 440] on link "2" at bounding box center [486, 431] width 17 height 17
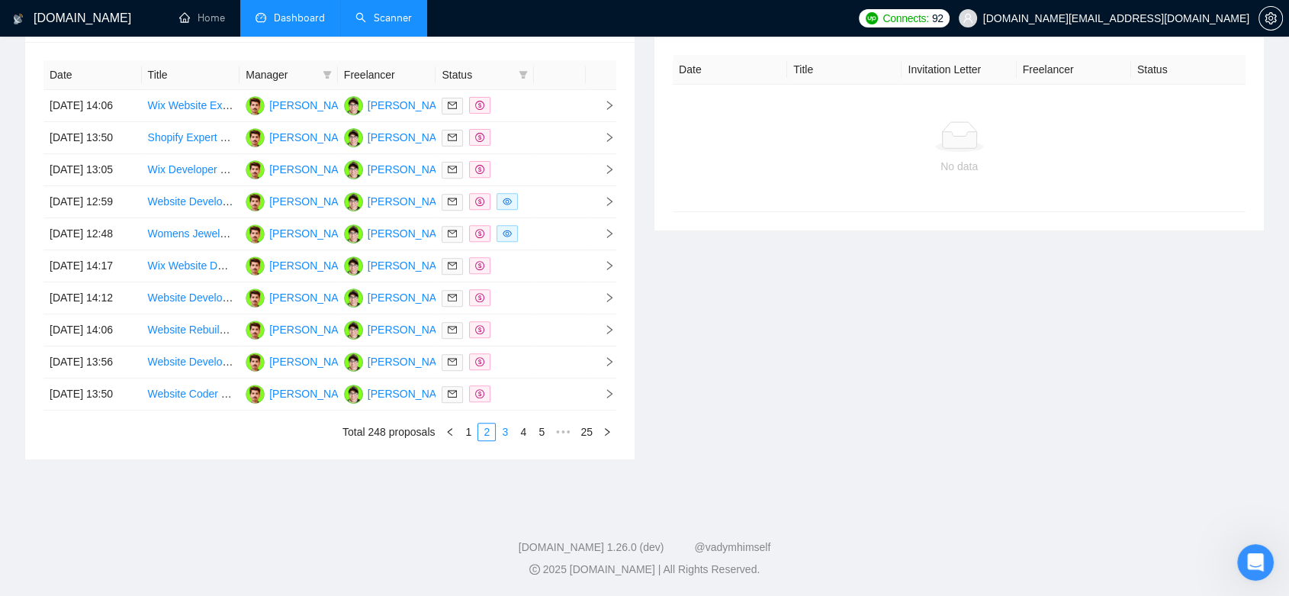
click at [501, 440] on link "3" at bounding box center [505, 431] width 17 height 17
click at [519, 440] on link "4" at bounding box center [523, 431] width 17 height 17
click at [529, 440] on link "5" at bounding box center [523, 431] width 17 height 17
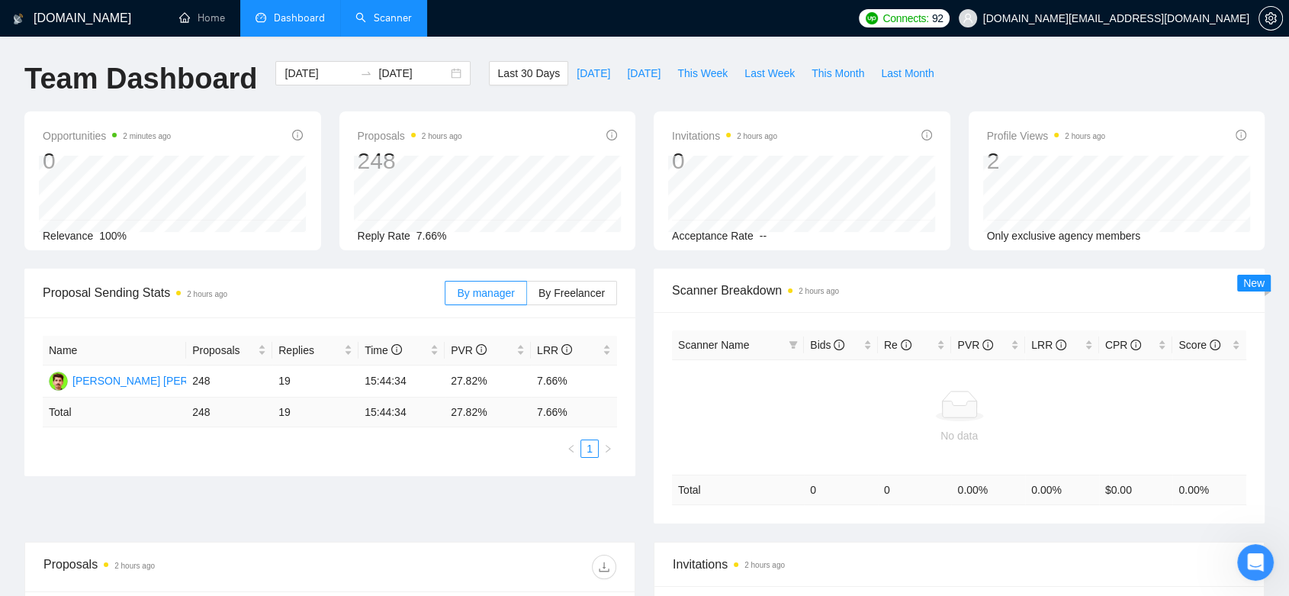
click at [395, 20] on link "Scanner" at bounding box center [384, 17] width 56 height 13
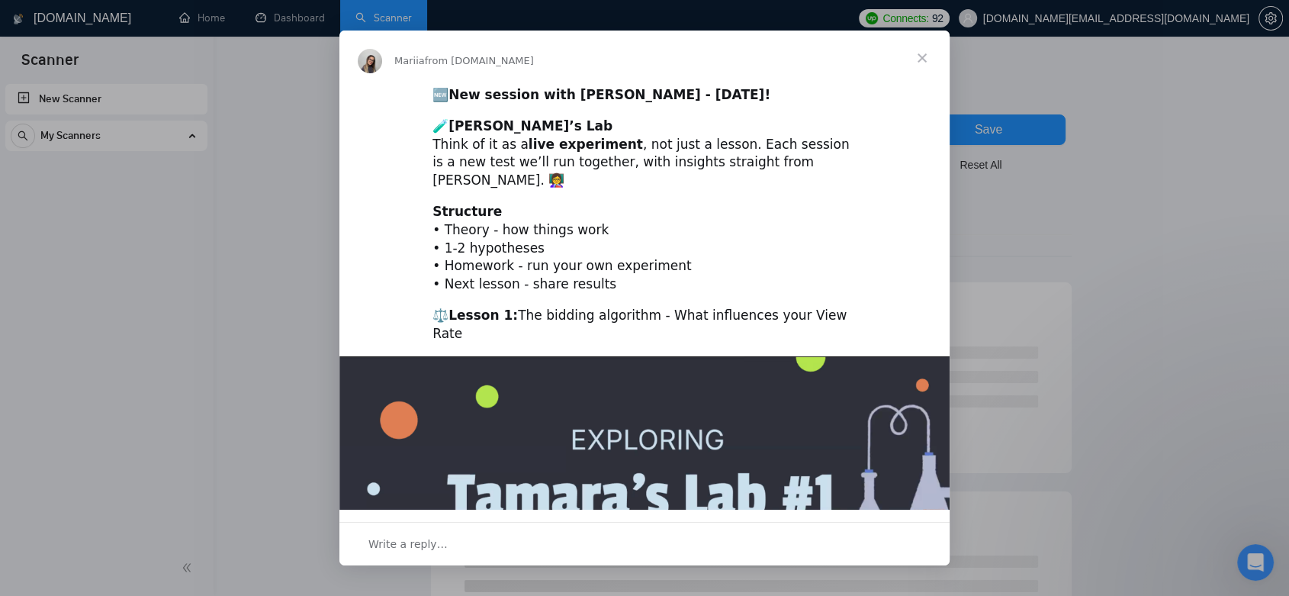
click at [923, 48] on span "Close" at bounding box center [922, 58] width 55 height 55
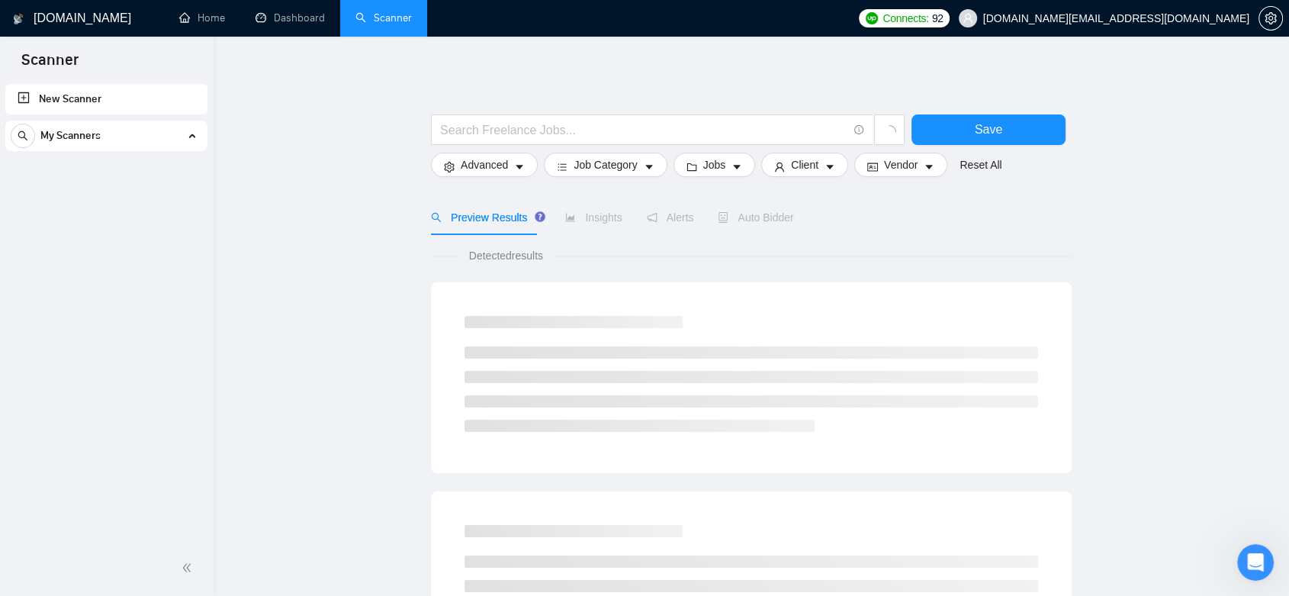
click at [183, 144] on div "My Scanners" at bounding box center [107, 136] width 192 height 31
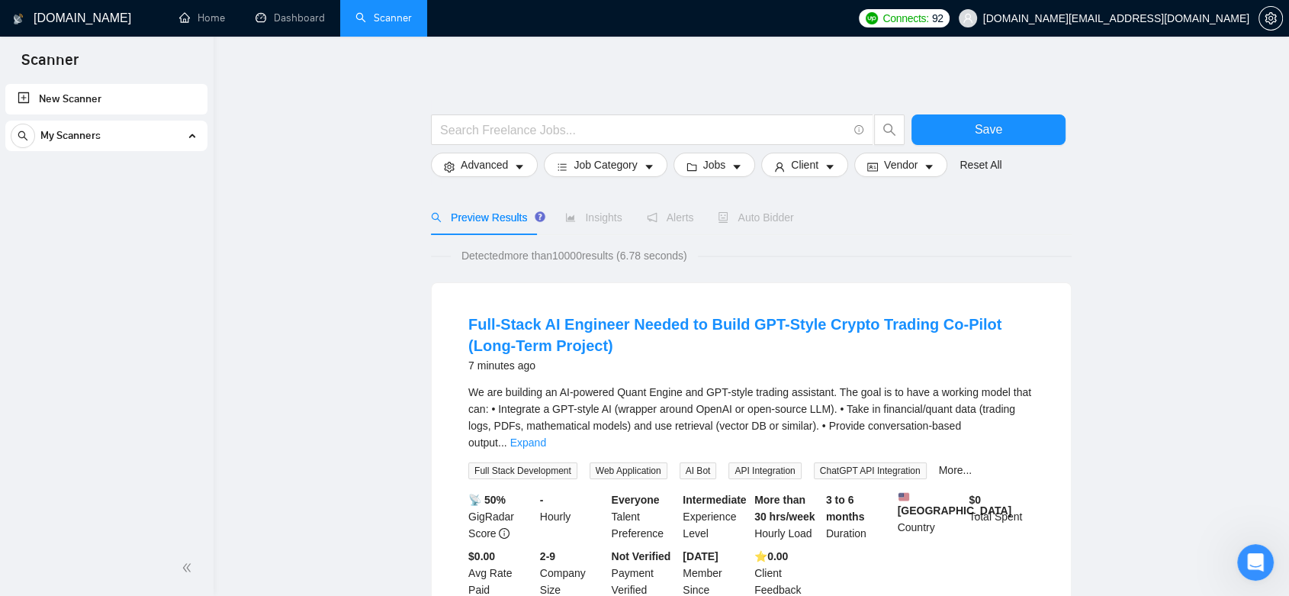
click at [188, 140] on div "My Scanners" at bounding box center [107, 136] width 192 height 31
click at [189, 140] on div "My Scanners" at bounding box center [107, 136] width 192 height 31
click at [282, 24] on link "Dashboard" at bounding box center [290, 17] width 69 height 13
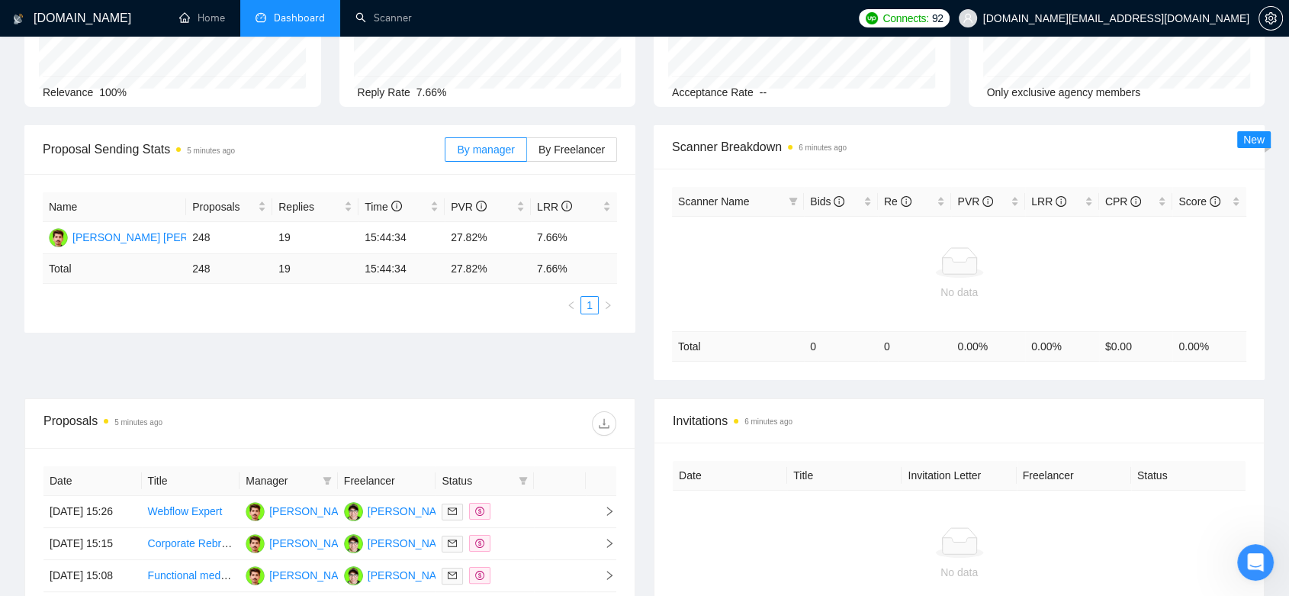
scroll to position [692, 0]
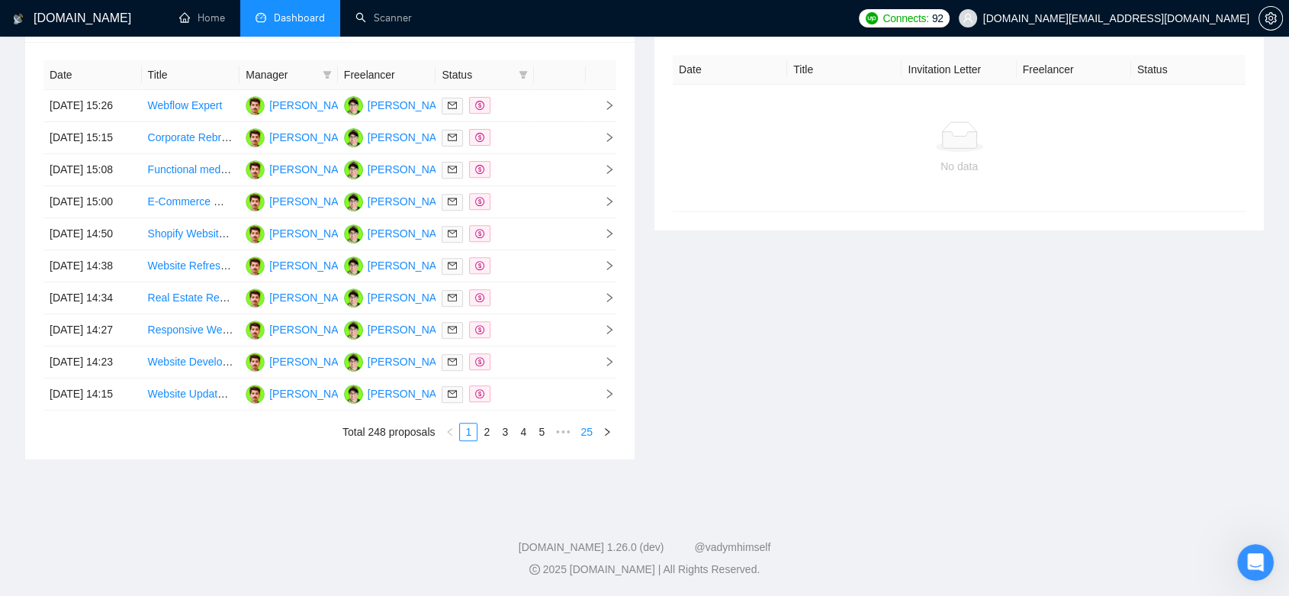
click at [597, 428] on link "25" at bounding box center [586, 431] width 21 height 17
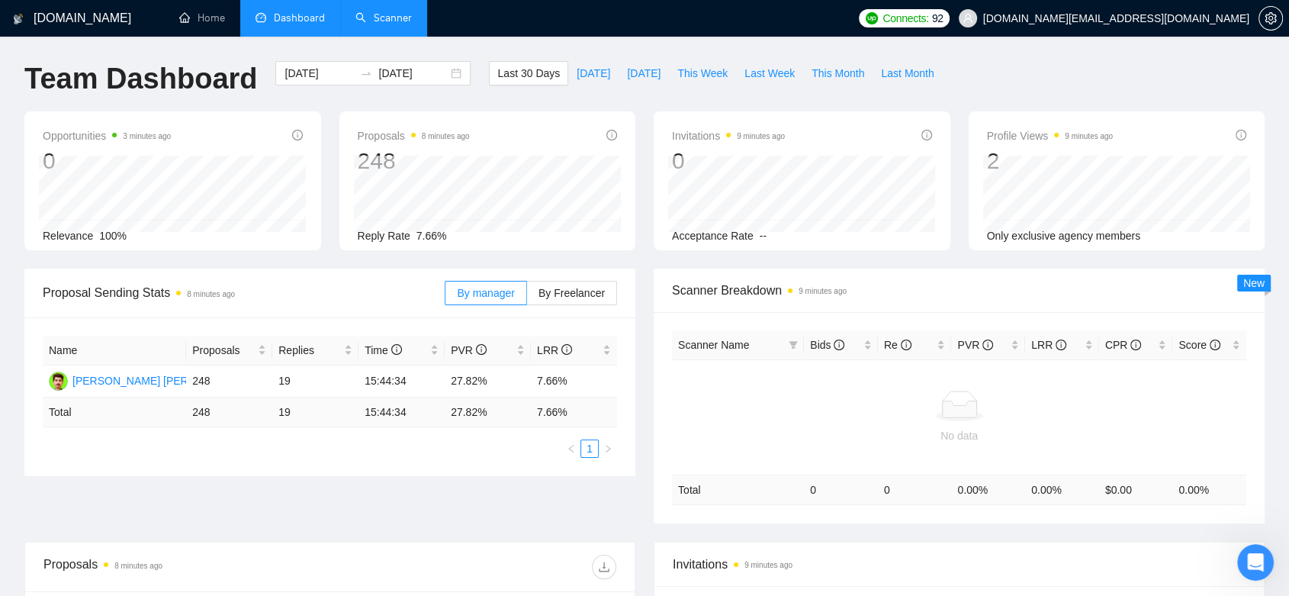
click at [375, 13] on link "Scanner" at bounding box center [384, 17] width 56 height 13
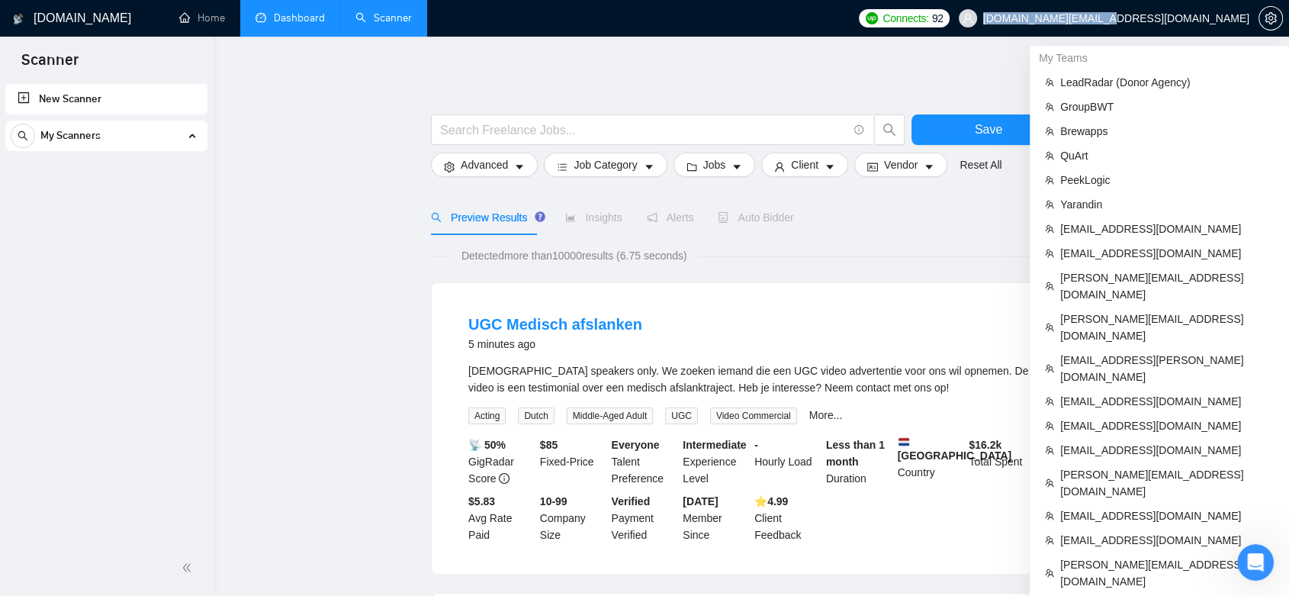
click at [1247, 18] on span "[DOMAIN_NAME][EMAIL_ADDRESS][DOMAIN_NAME]" at bounding box center [1104, 18] width 309 height 49
copy span "[DOMAIN_NAME][EMAIL_ADDRESS][DOMAIN_NAME]"
